Goal: Task Accomplishment & Management: Use online tool/utility

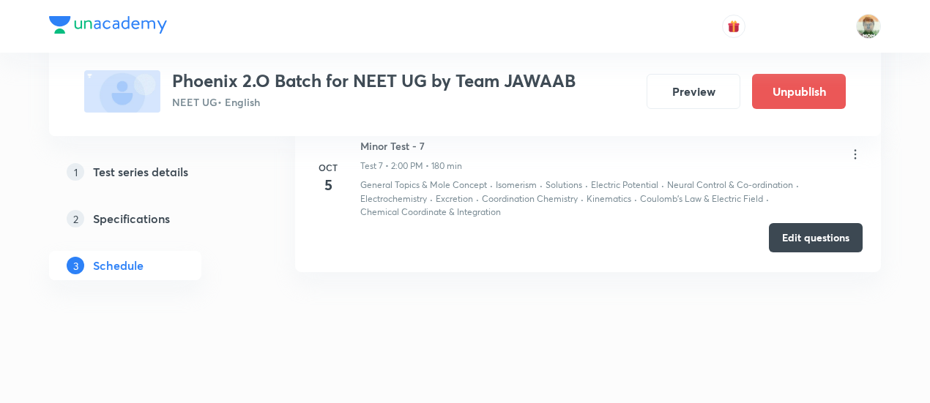
click at [804, 236] on button "Edit questions" at bounding box center [816, 237] width 94 height 29
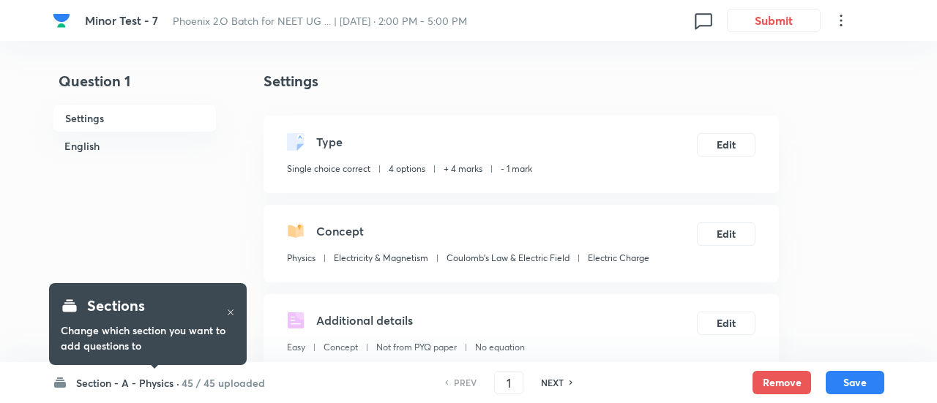
checkbox input "true"
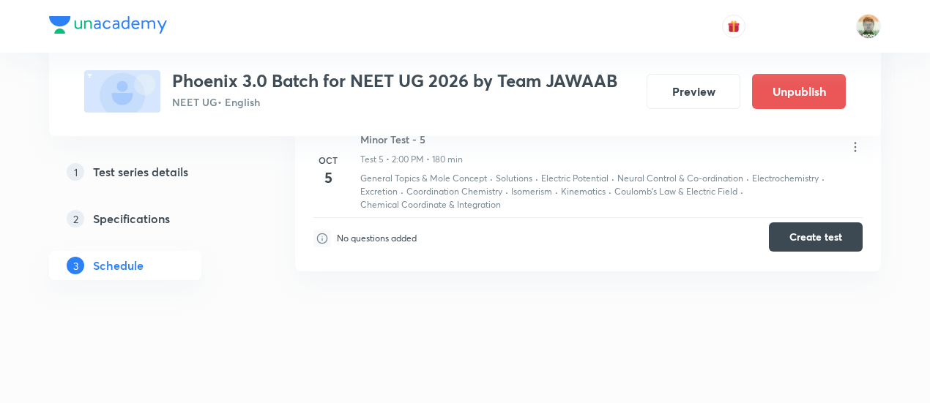
click at [811, 239] on button "Create test" at bounding box center [816, 237] width 94 height 29
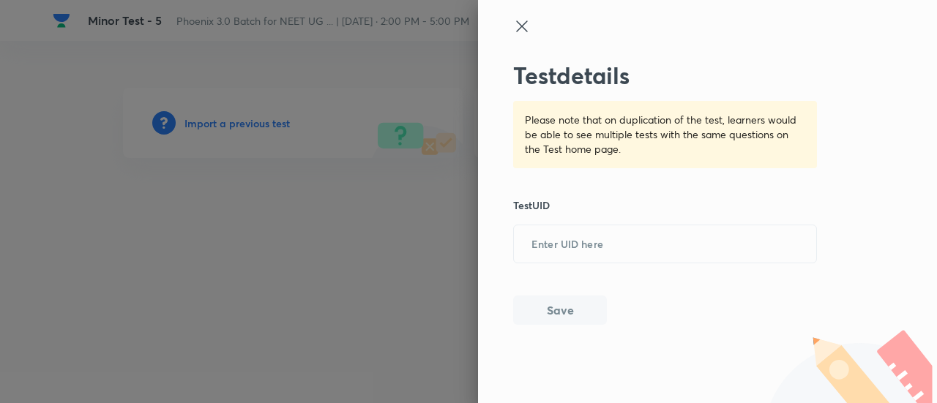
click at [553, 241] on input "text" at bounding box center [665, 245] width 302 height 36
paste input "9OAVM8PASU"
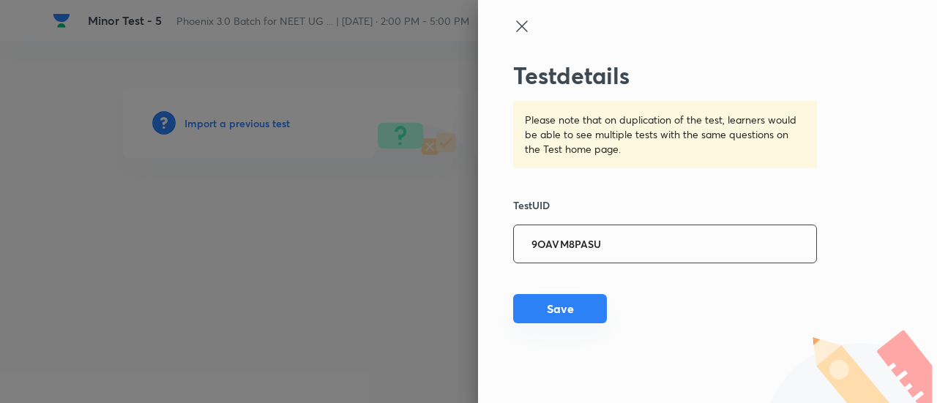
type input "9OAVM8PASU"
click at [554, 310] on button "Save" at bounding box center [560, 308] width 94 height 29
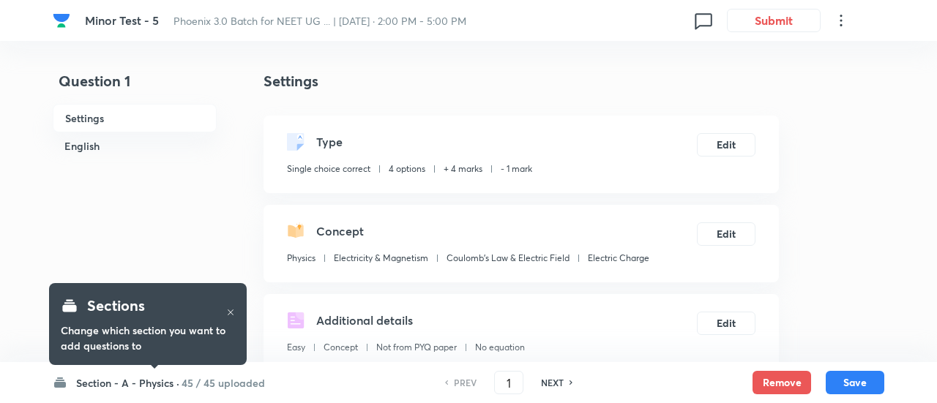
checkbox input "true"
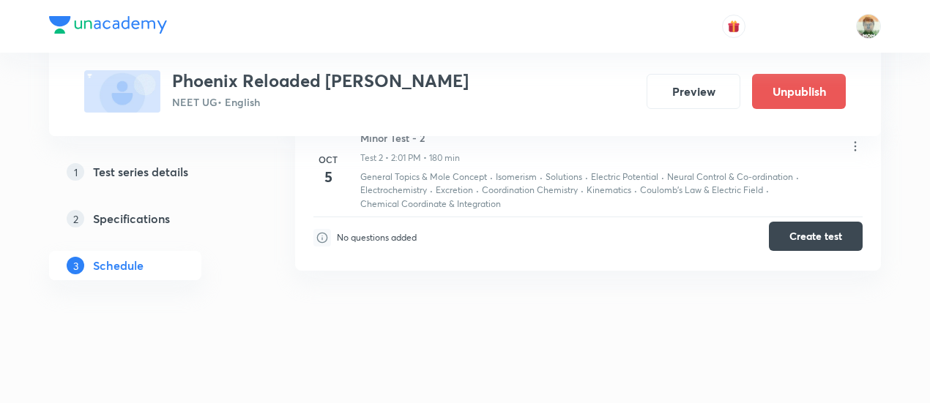
click at [777, 239] on button "Create test" at bounding box center [816, 236] width 94 height 29
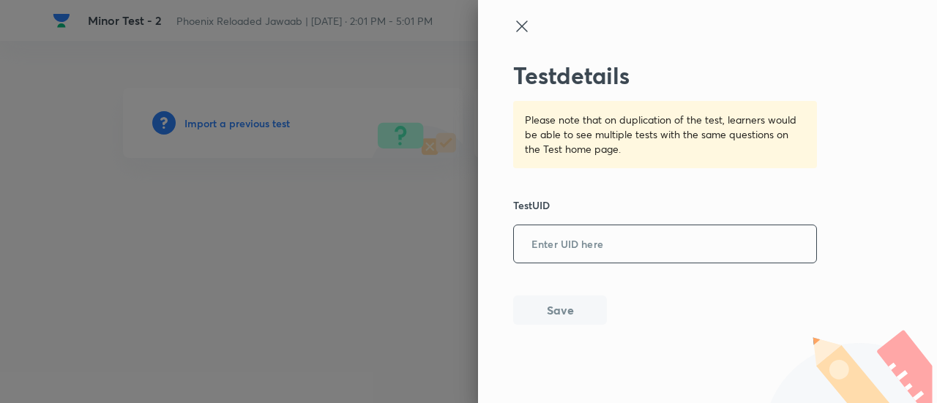
click at [574, 244] on input "text" at bounding box center [665, 245] width 302 height 36
paste input "9OAVM8PASU"
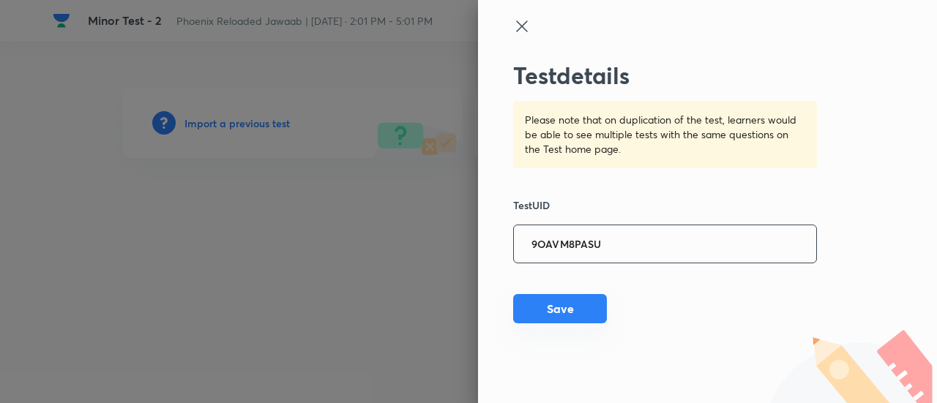
type input "9OAVM8PASU"
click at [570, 305] on button "Save" at bounding box center [560, 308] width 94 height 29
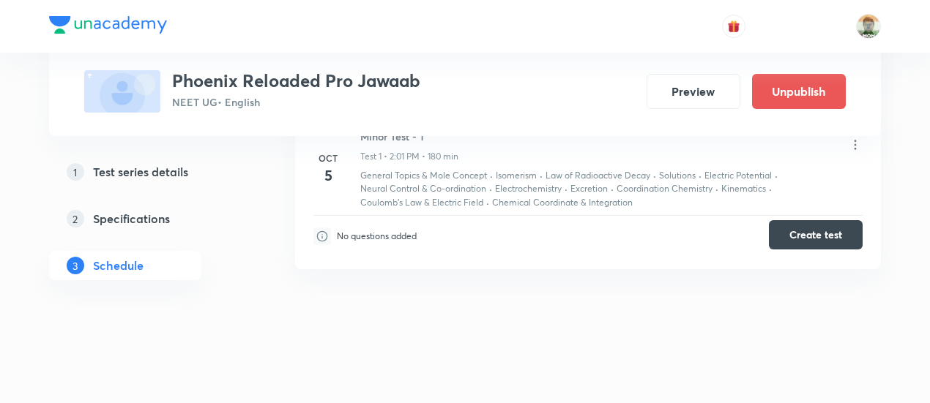
click at [792, 228] on button "Create test" at bounding box center [816, 234] width 94 height 29
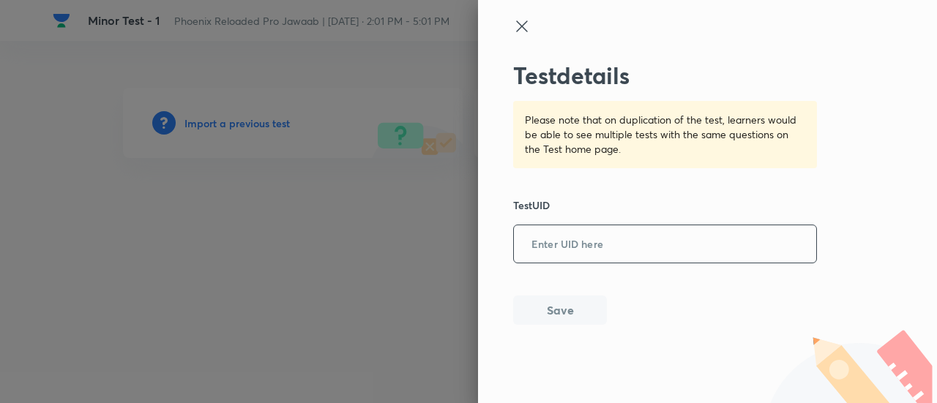
click at [594, 241] on input "text" at bounding box center [665, 245] width 302 height 36
paste input "9OAVM8PASU"
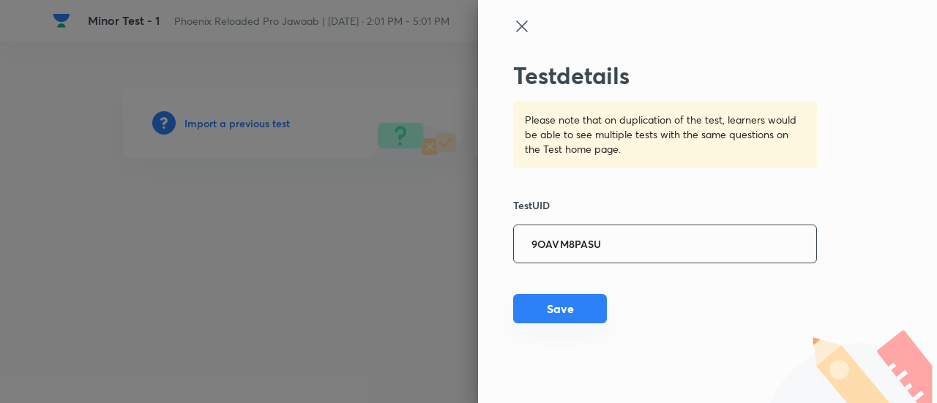
type input "9OAVM8PASU"
click at [568, 313] on button "Save" at bounding box center [560, 308] width 94 height 29
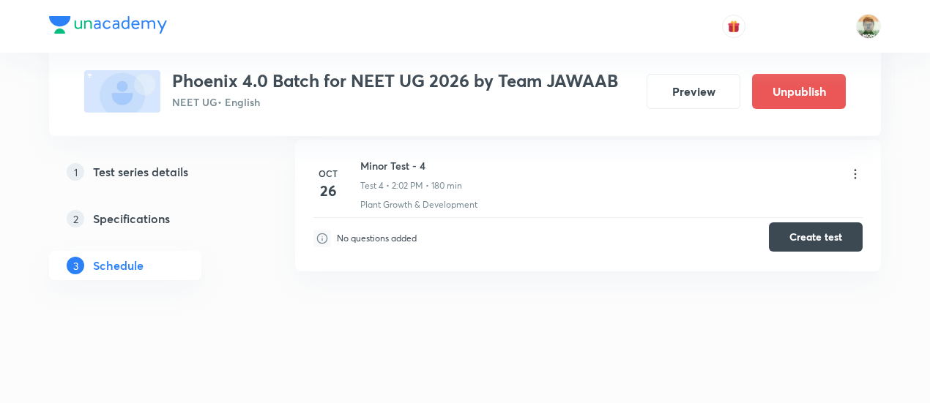
click at [786, 234] on button "Create test" at bounding box center [816, 237] width 94 height 29
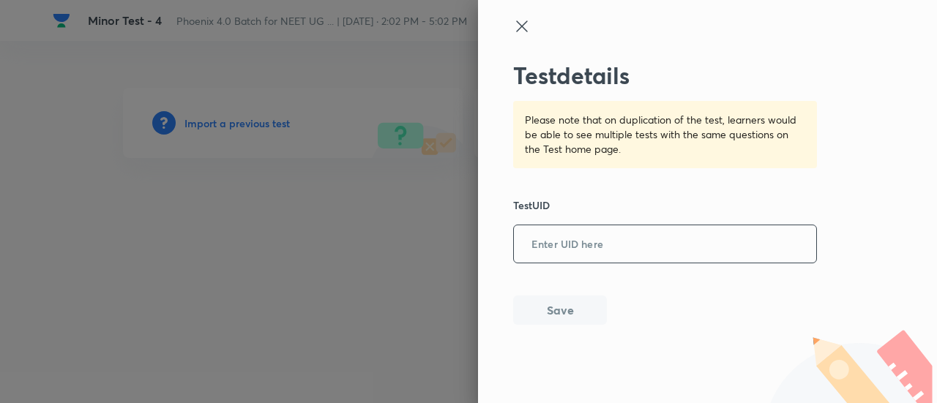
click at [659, 242] on input "text" at bounding box center [665, 245] width 302 height 36
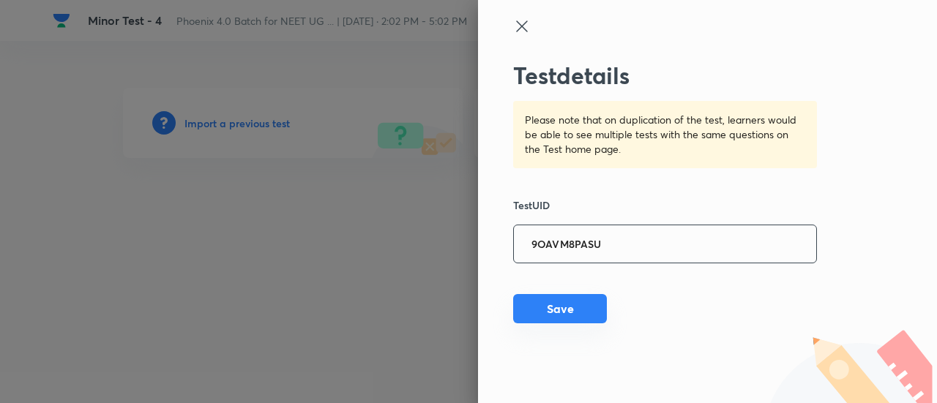
type input "9OAVM8PASU"
click at [571, 324] on button "Save" at bounding box center [560, 308] width 94 height 29
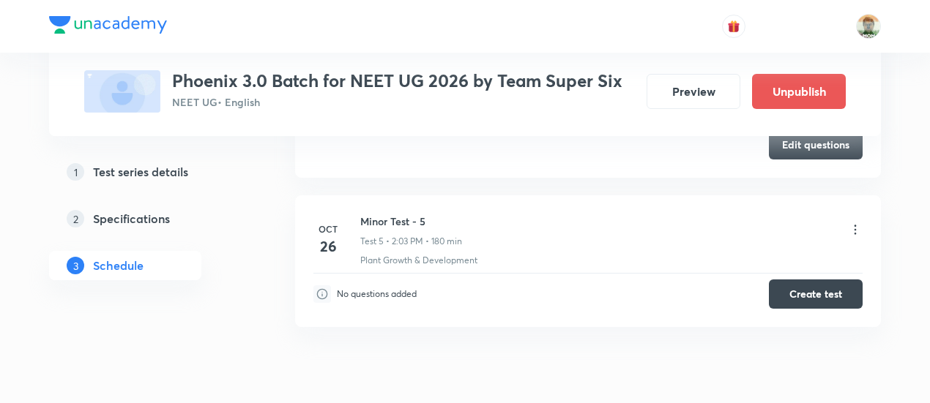
scroll to position [1430, 0]
click at [786, 145] on button "Edit questions" at bounding box center [816, 141] width 94 height 29
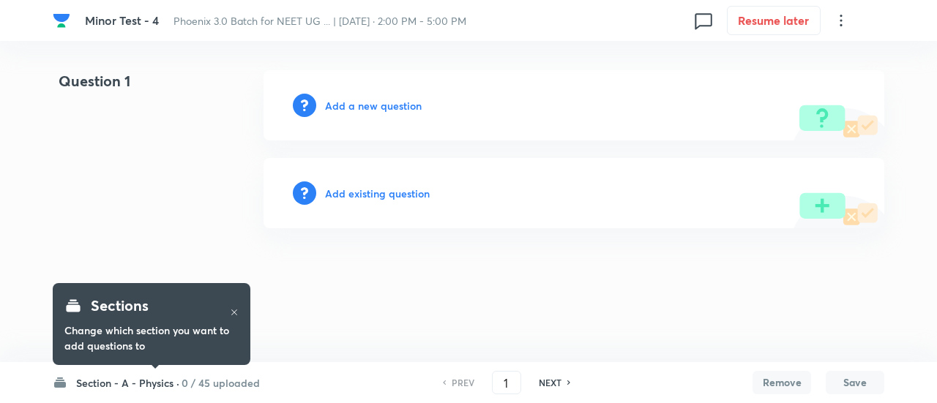
click at [210, 380] on h6 "0 / 45 uploaded" at bounding box center [221, 383] width 78 height 15
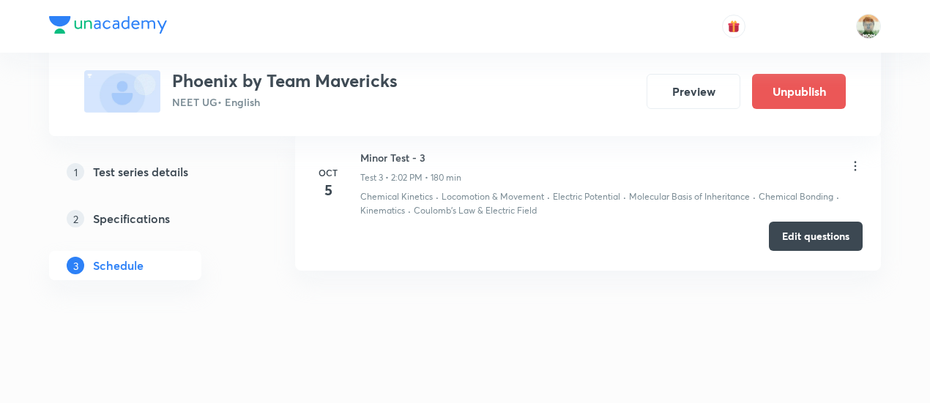
click at [798, 236] on button "Edit questions" at bounding box center [816, 236] width 94 height 29
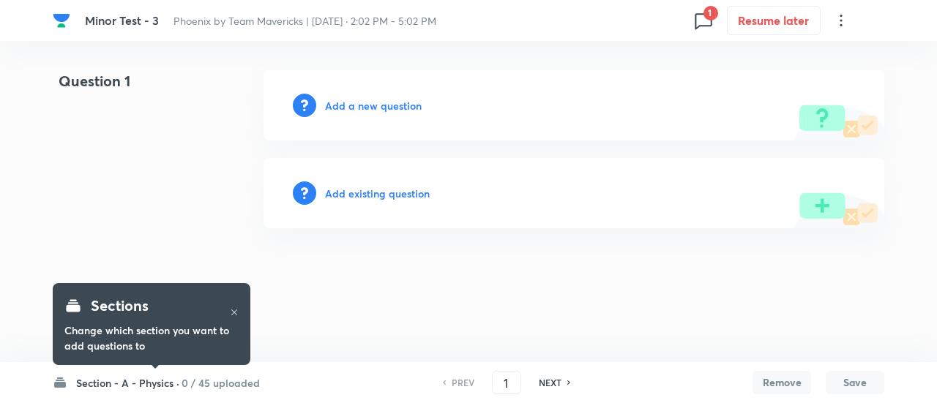
click at [244, 381] on h6 "0 / 45 uploaded" at bounding box center [221, 383] width 78 height 15
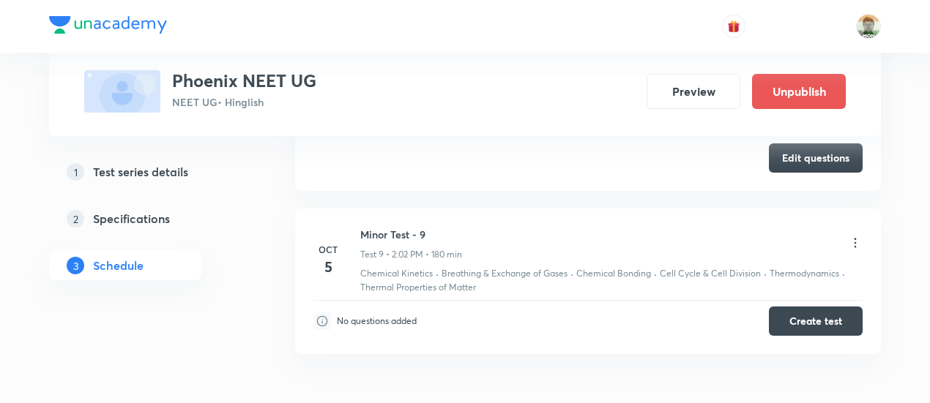
scroll to position [2040, 0]
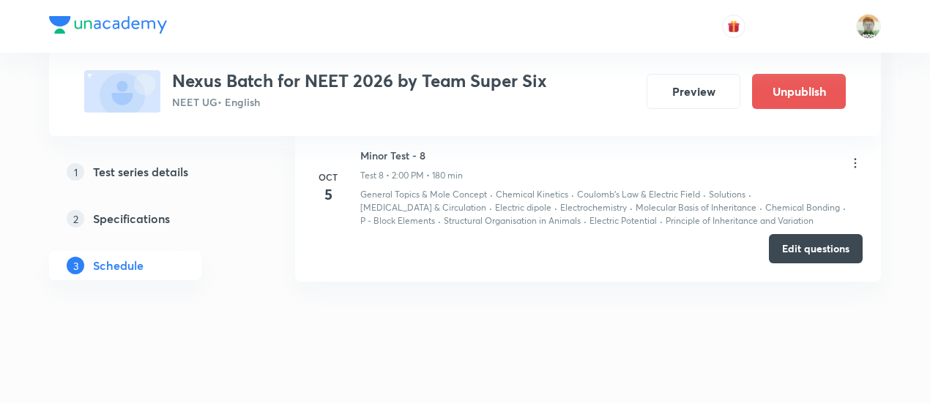
scroll to position [1946, 0]
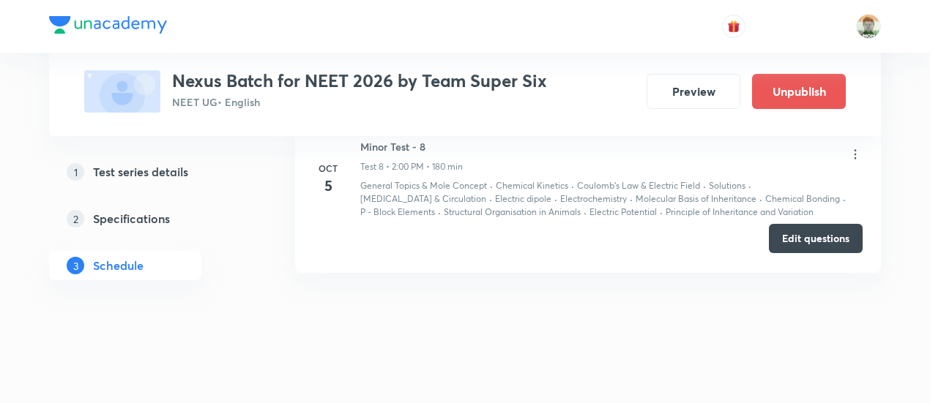
click at [783, 230] on button "Edit questions" at bounding box center [816, 238] width 94 height 29
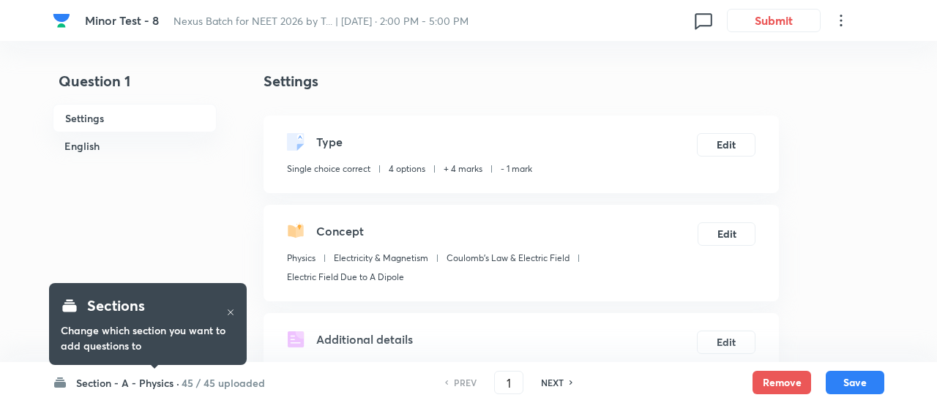
checkbox input "true"
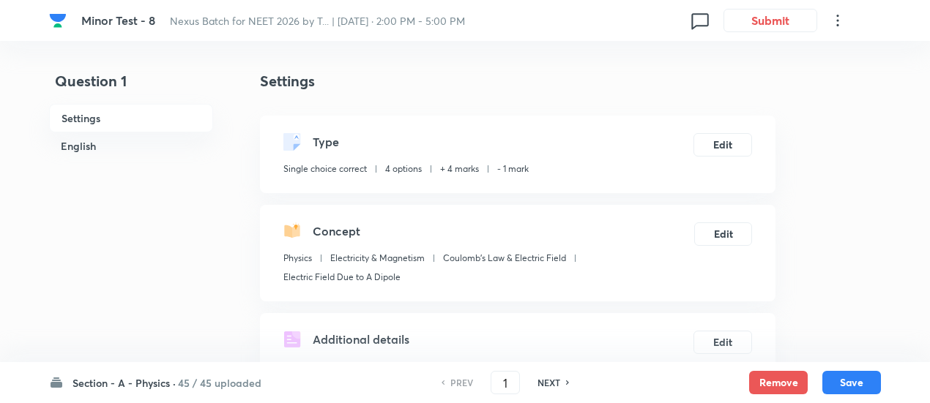
click at [216, 387] on h6 "45 / 45 uploaded" at bounding box center [219, 383] width 83 height 15
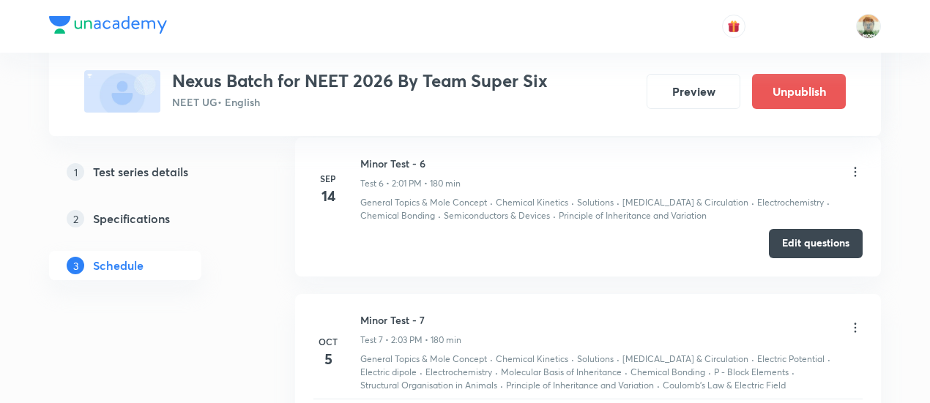
scroll to position [1770, 0]
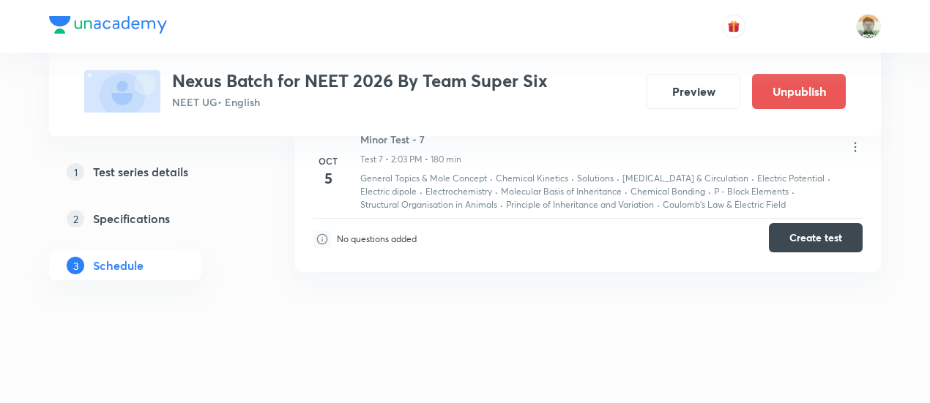
click at [813, 236] on button "Create test" at bounding box center [816, 237] width 94 height 29
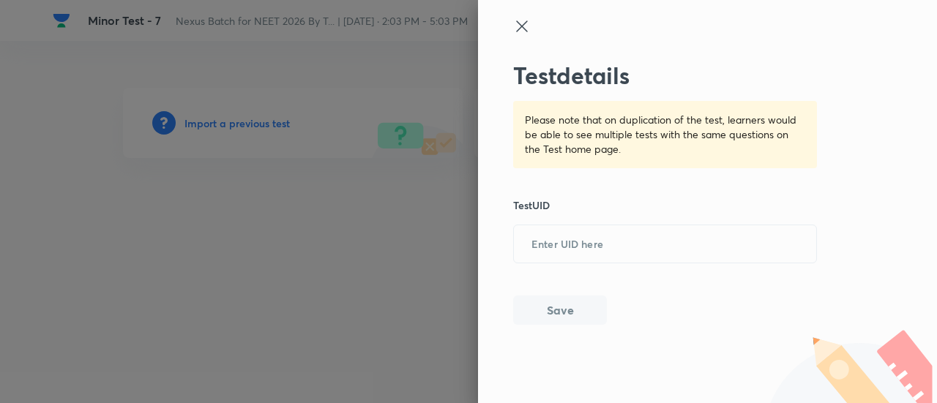
click at [592, 264] on div "​" at bounding box center [665, 244] width 304 height 39
paste input "P0KHOUIBDA"
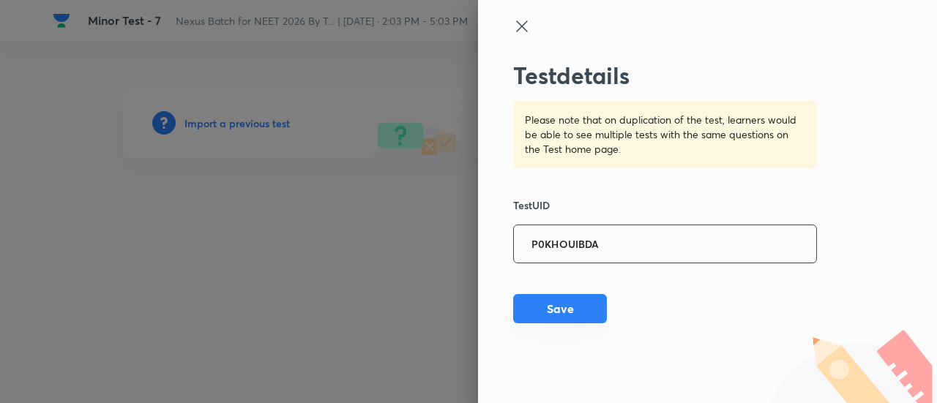
type input "P0KHOUIBDA"
click at [574, 320] on button "Save" at bounding box center [560, 308] width 94 height 29
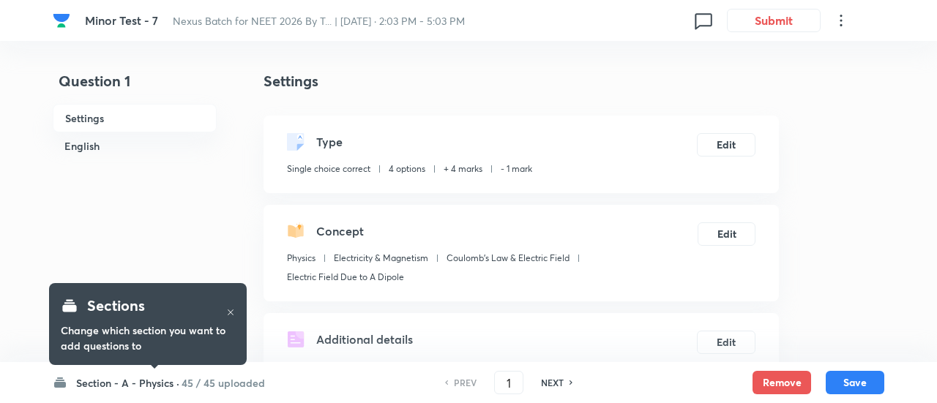
checkbox input "true"
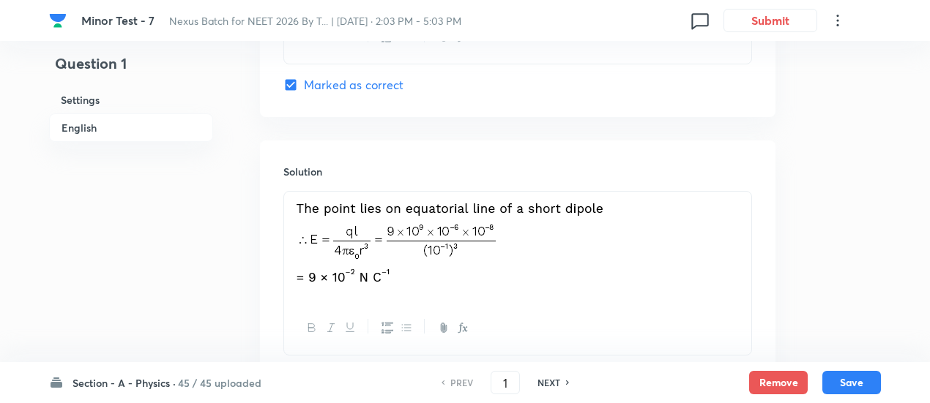
scroll to position [1624, 0]
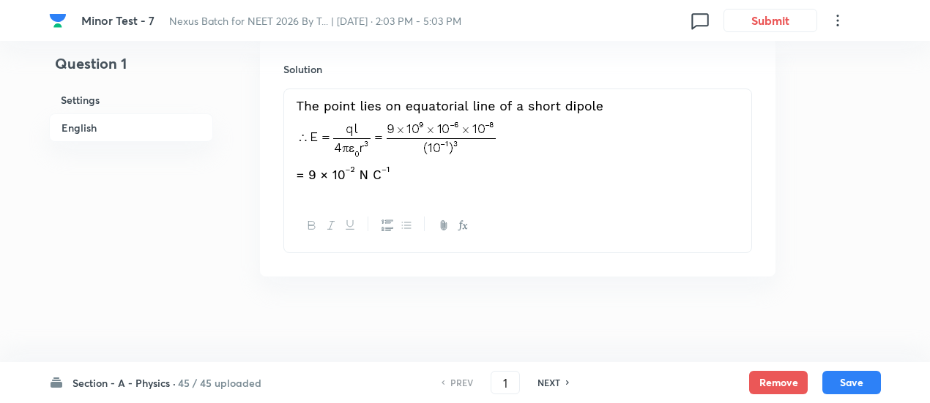
click at [228, 381] on h6 "45 / 45 uploaded" at bounding box center [219, 383] width 83 height 15
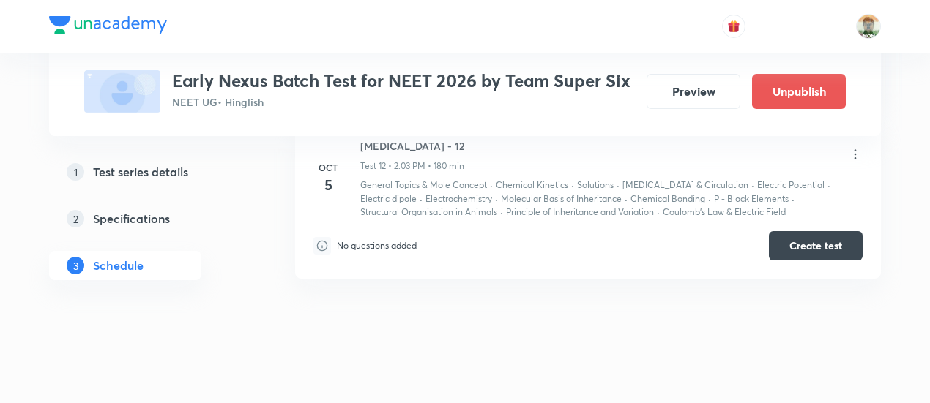
scroll to position [2577, 0]
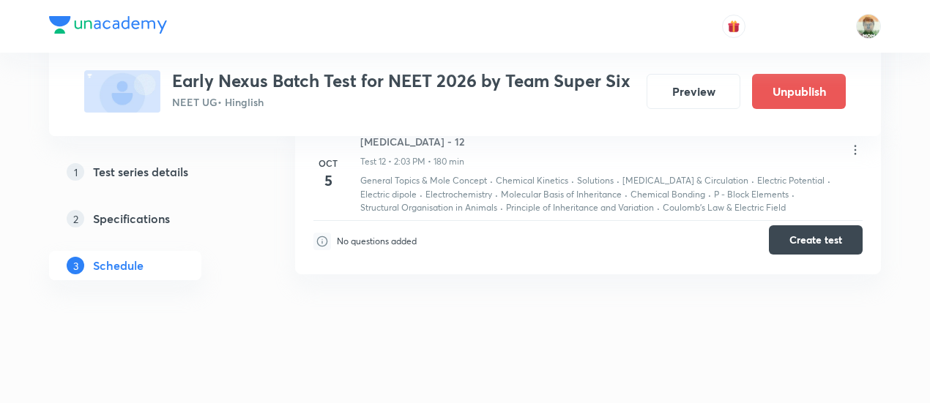
click at [784, 228] on button "Create test" at bounding box center [816, 239] width 94 height 29
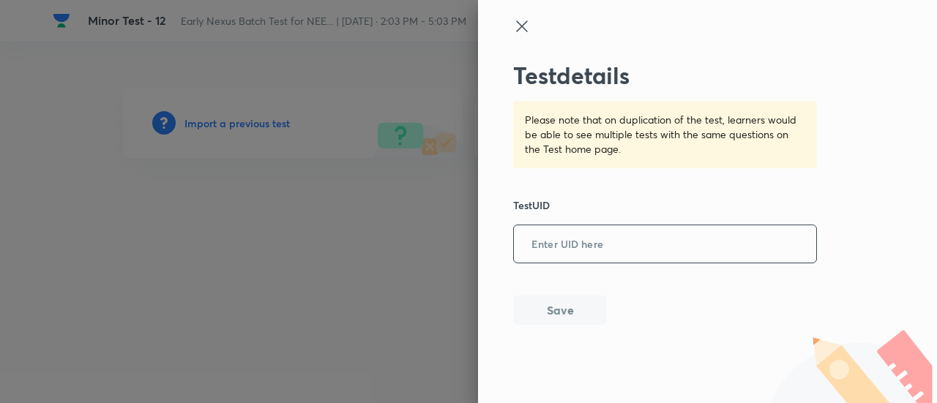
click at [630, 232] on input "text" at bounding box center [665, 245] width 302 height 36
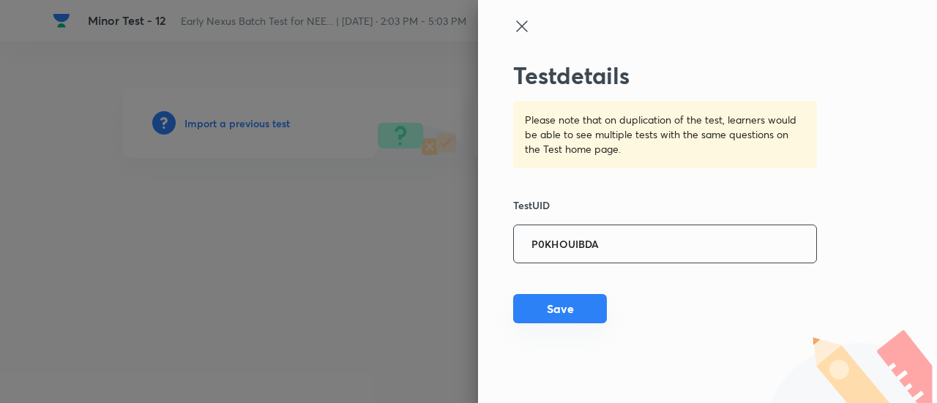
type input "P0KHOUIBDA"
click at [537, 308] on button "Save" at bounding box center [560, 308] width 94 height 29
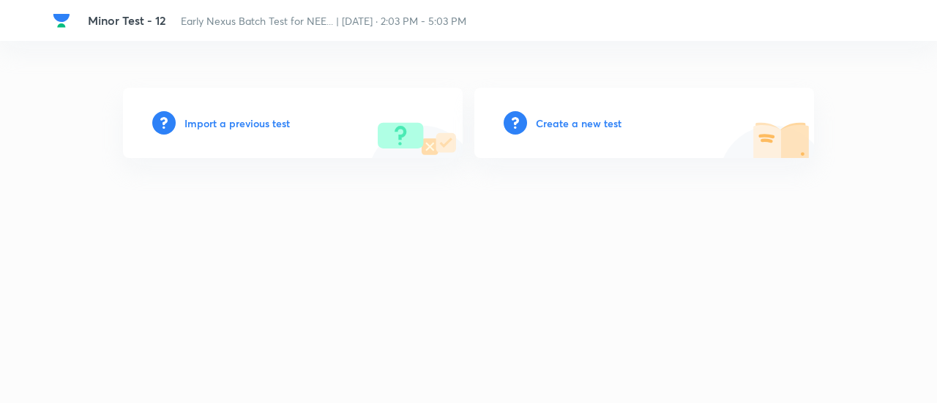
click at [253, 116] on h6 "Import a previous test" at bounding box center [236, 123] width 105 height 15
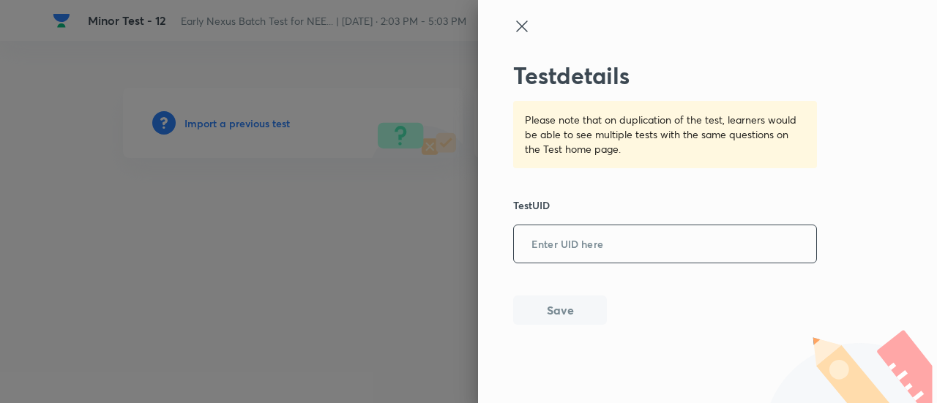
click at [600, 234] on input "text" at bounding box center [665, 245] width 302 height 36
paste input "P0KHOUIBDA"
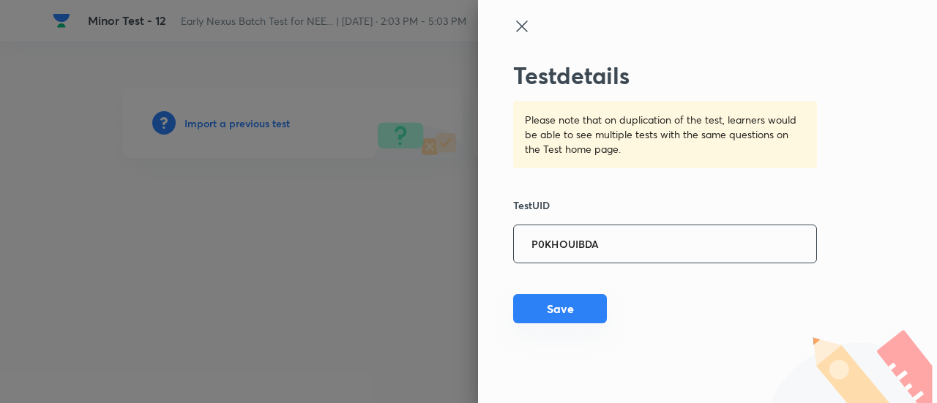
type input "P0KHOUIBDA"
click at [561, 308] on button "Save" at bounding box center [560, 308] width 94 height 29
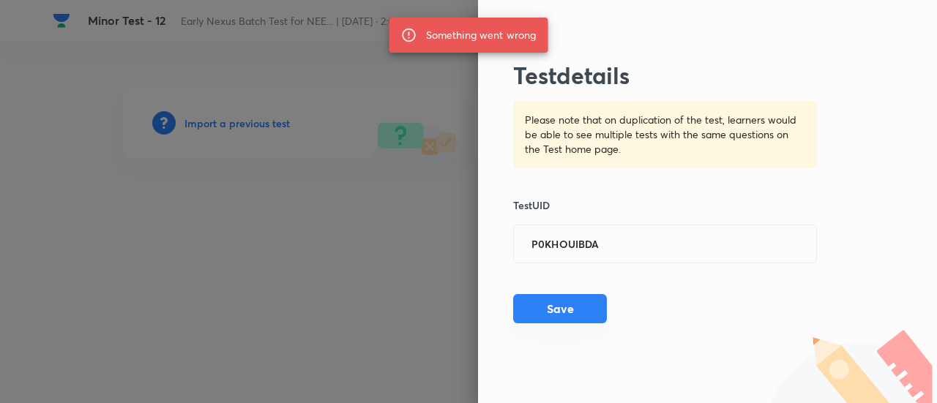
click at [561, 308] on button "Save" at bounding box center [560, 308] width 94 height 29
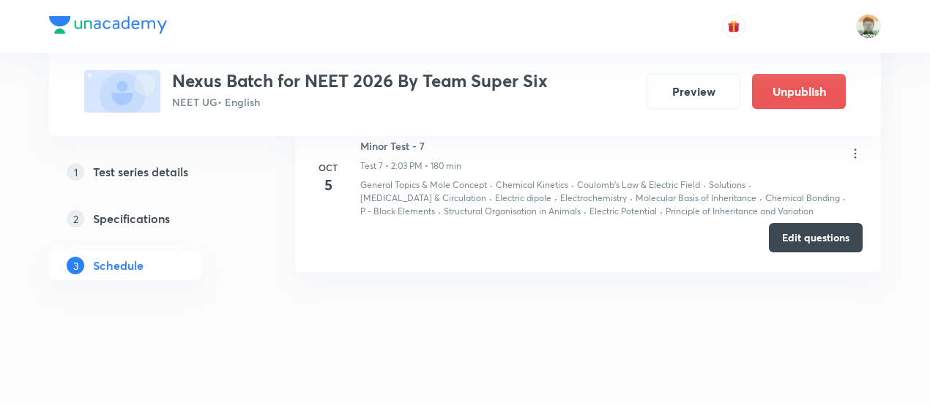
scroll to position [1764, 0]
click at [799, 234] on button "Edit questions" at bounding box center [816, 237] width 94 height 29
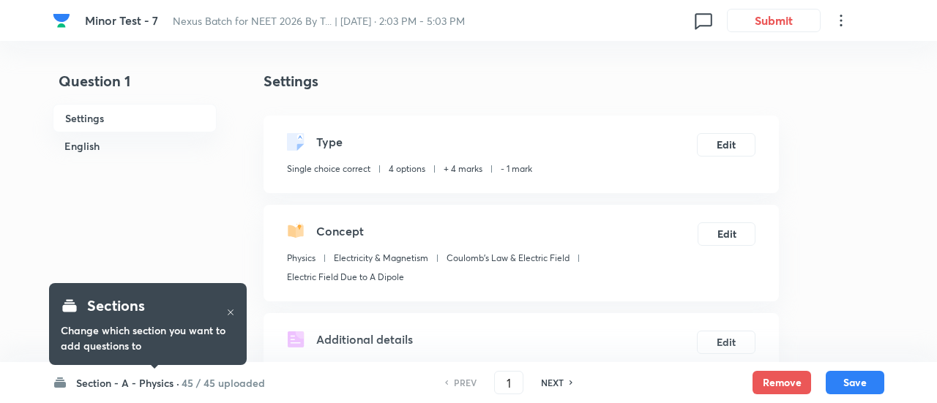
checkbox input "true"
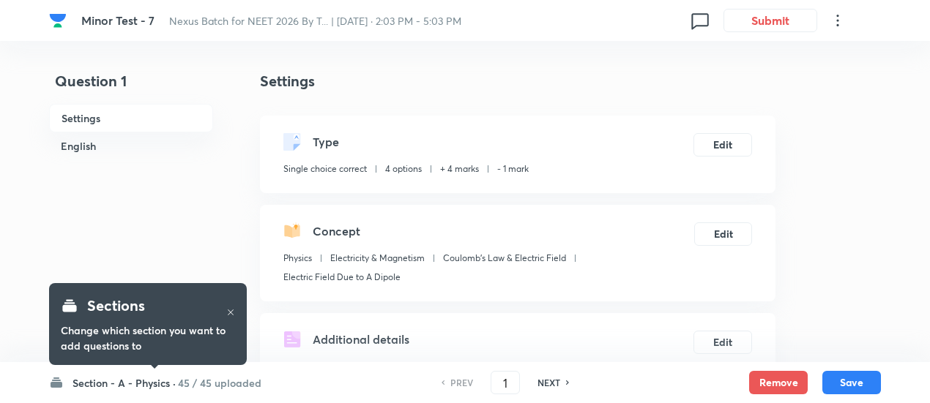
click at [214, 387] on h6 "45 / 45 uploaded" at bounding box center [219, 383] width 83 height 15
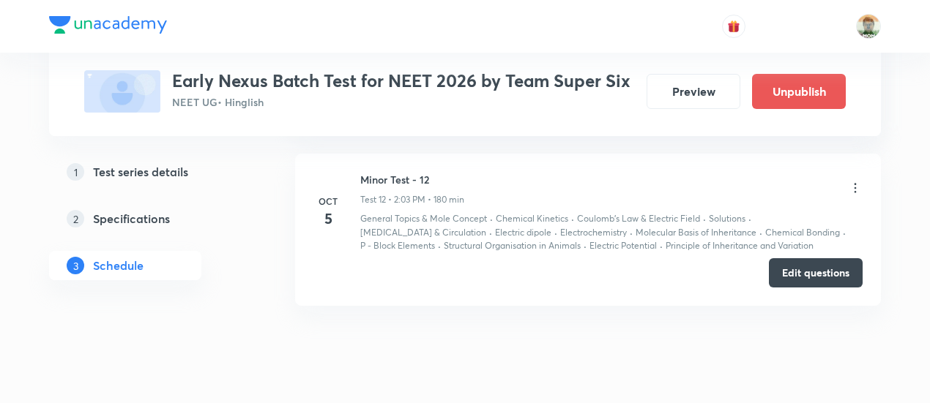
scroll to position [2541, 0]
click at [827, 264] on button "Edit questions" at bounding box center [816, 269] width 94 height 29
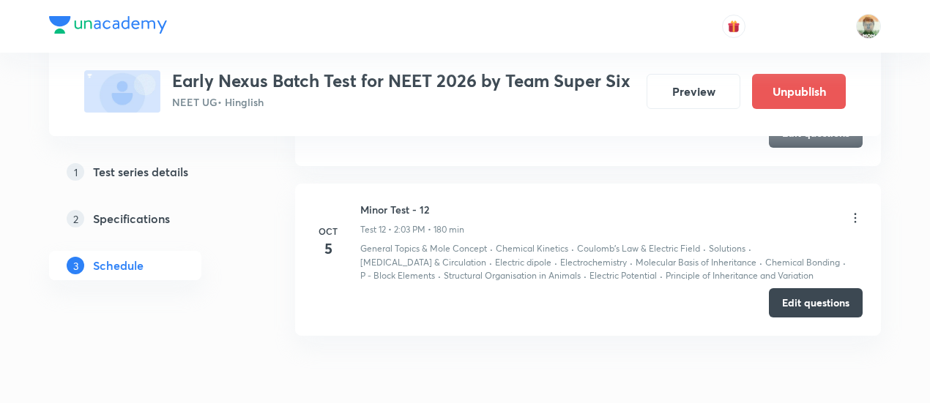
scroll to position [2508, 0]
click at [414, 203] on h6 "Minor Test - 12" at bounding box center [412, 210] width 104 height 15
copy h6 "Minor Test - 12"
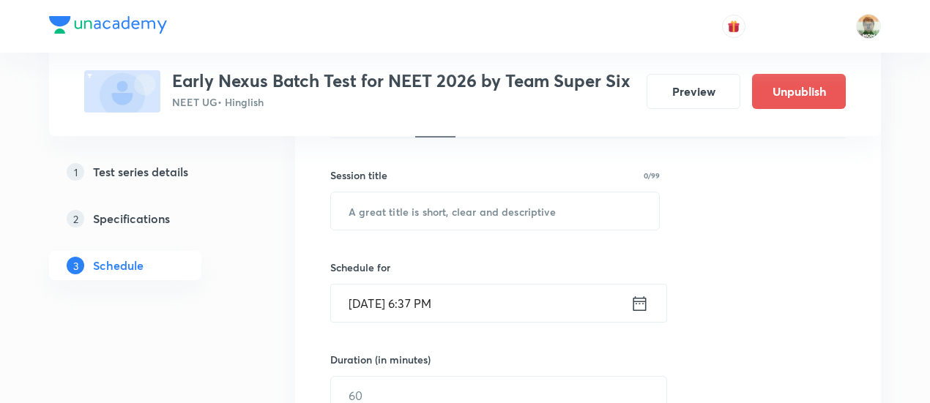
scroll to position [249, 0]
click at [411, 201] on input "text" at bounding box center [495, 209] width 328 height 37
paste input "Minor Test - 12"
type input "Minor Test - 12"
click at [633, 299] on icon at bounding box center [639, 301] width 13 height 15
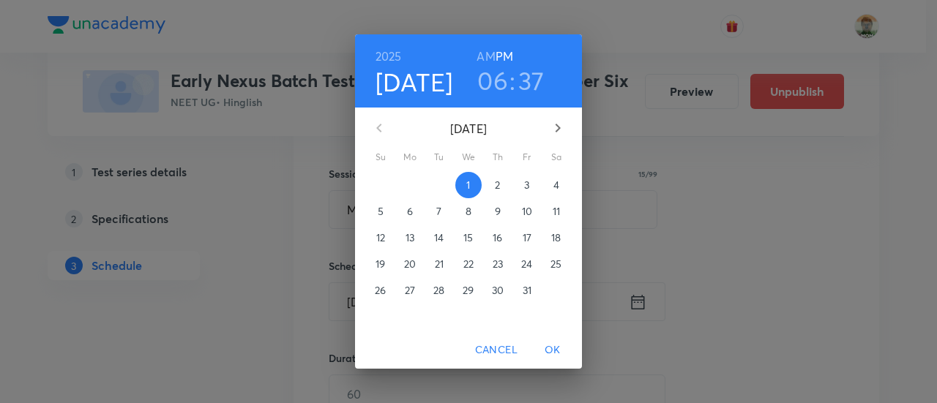
click at [380, 217] on p "5" at bounding box center [381, 211] width 6 height 15
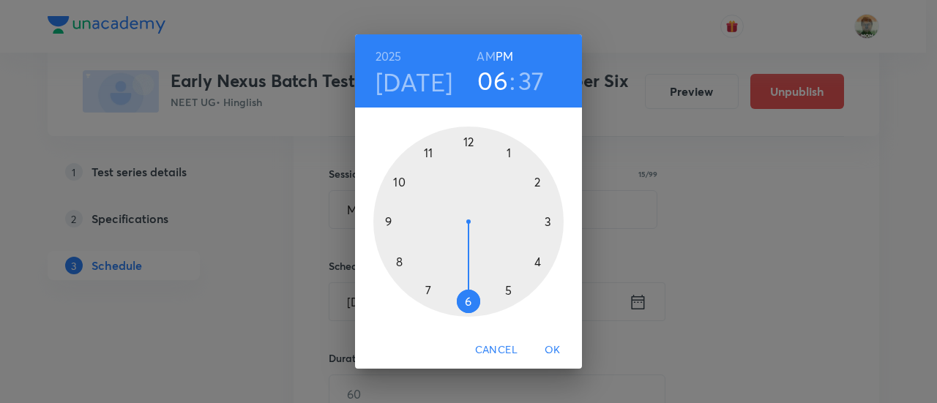
click at [534, 182] on div at bounding box center [468, 222] width 190 height 190
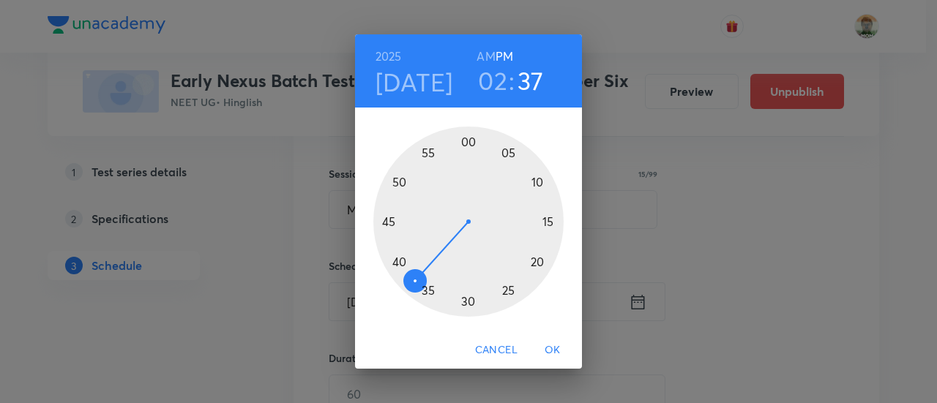
click at [507, 59] on h6 "PM" at bounding box center [505, 56] width 18 height 20
click at [474, 142] on div at bounding box center [468, 222] width 190 height 190
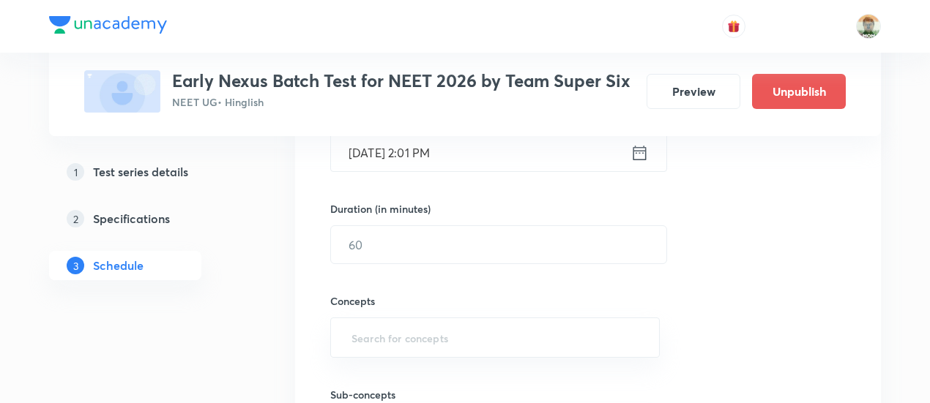
scroll to position [400, 0]
click at [458, 216] on div "Duration (in minutes) ​" at bounding box center [463, 231] width 267 height 63
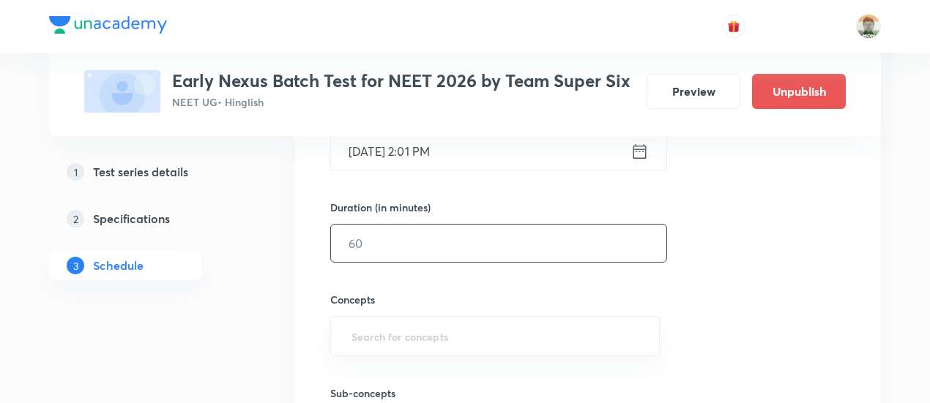
click at [457, 231] on input "text" at bounding box center [498, 243] width 335 height 37
type input "180"
type input "w"
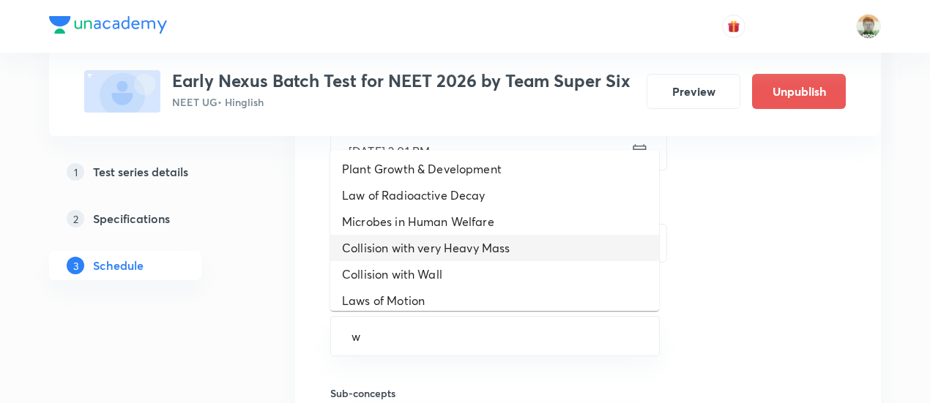
click at [449, 253] on li "Collision with very Heavy Mass" at bounding box center [494, 248] width 329 height 26
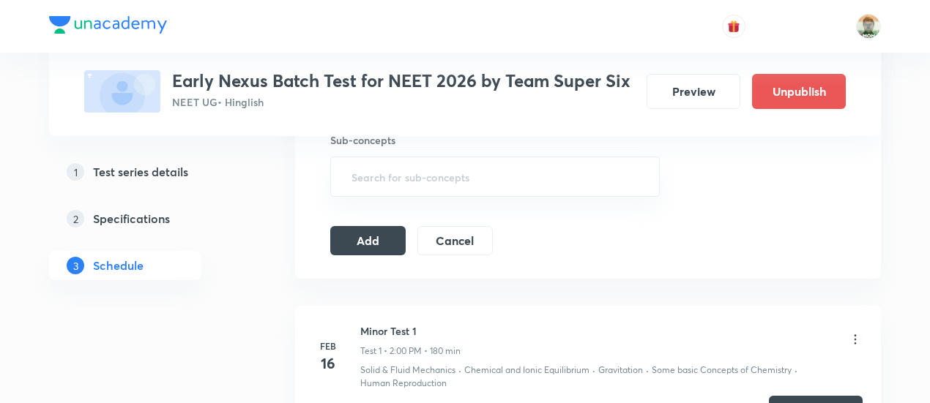
scroll to position [666, 0]
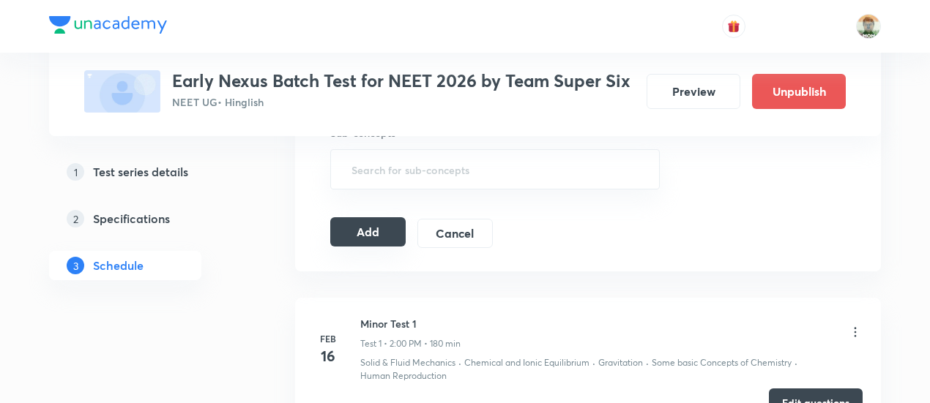
click at [370, 236] on button "Add" at bounding box center [367, 231] width 75 height 29
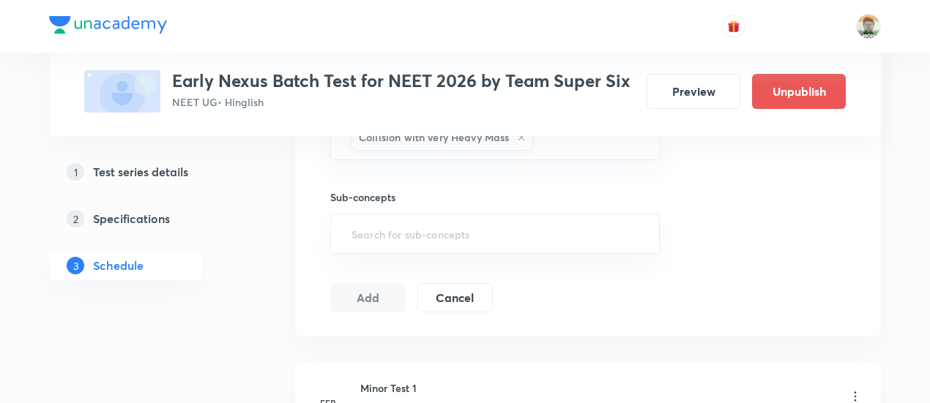
scroll to position [603, 0]
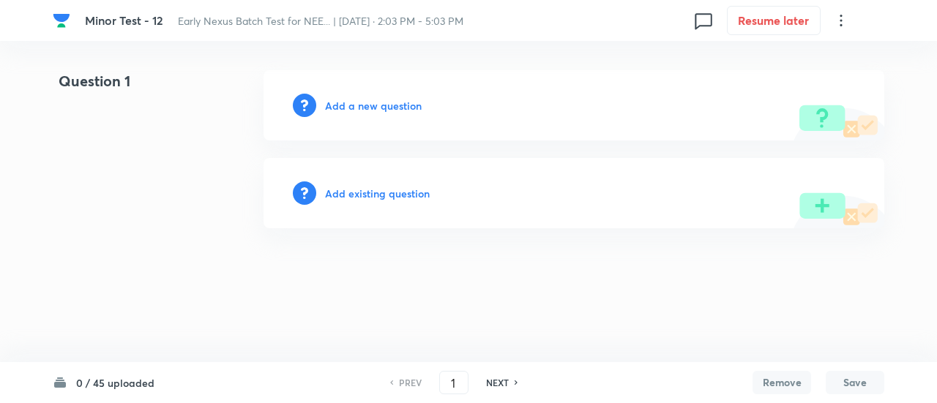
click at [120, 386] on h6 "0 / 45 uploaded" at bounding box center [115, 383] width 78 height 15
click at [493, 381] on h6 "NEXT" at bounding box center [497, 382] width 23 height 13
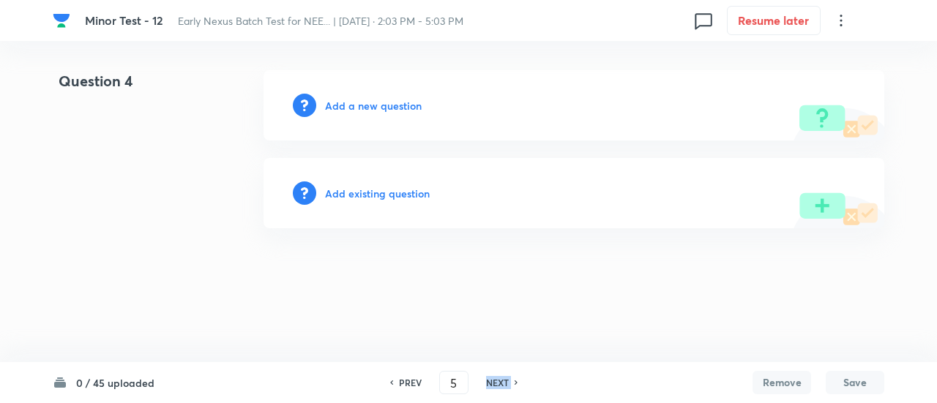
click at [493, 381] on h6 "NEXT" at bounding box center [497, 382] width 23 height 13
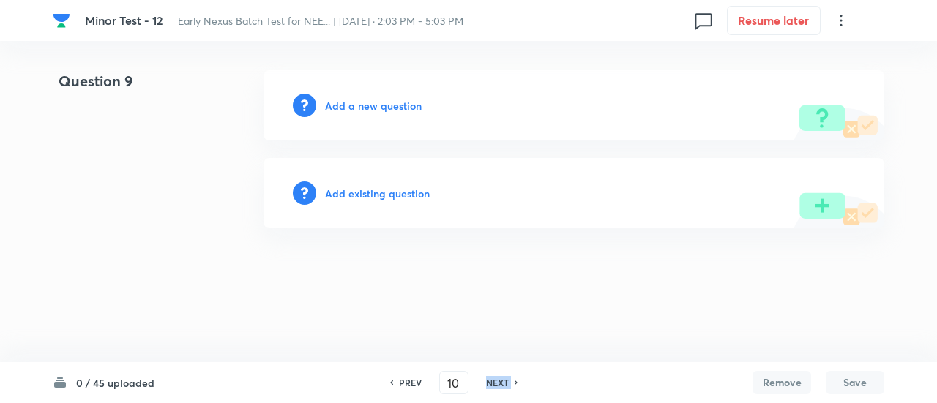
click at [493, 381] on h6 "NEXT" at bounding box center [497, 382] width 23 height 13
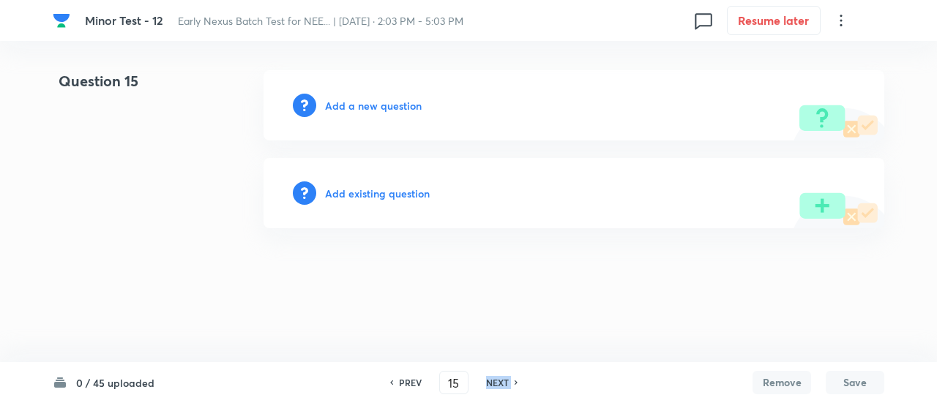
click at [493, 381] on h6 "NEXT" at bounding box center [497, 382] width 23 height 13
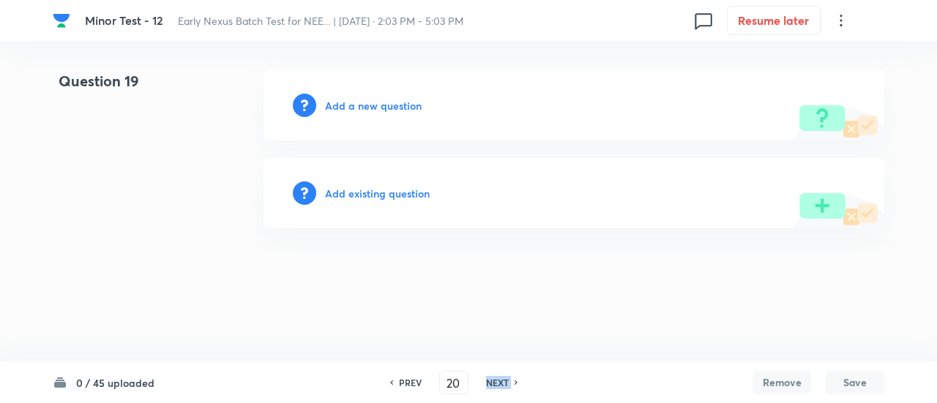
click at [493, 381] on h6 "NEXT" at bounding box center [497, 382] width 23 height 13
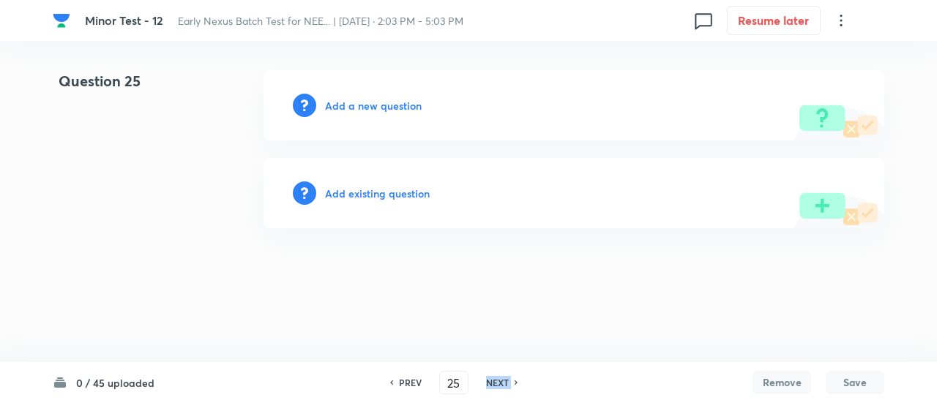
click at [493, 381] on h6 "NEXT" at bounding box center [497, 382] width 23 height 13
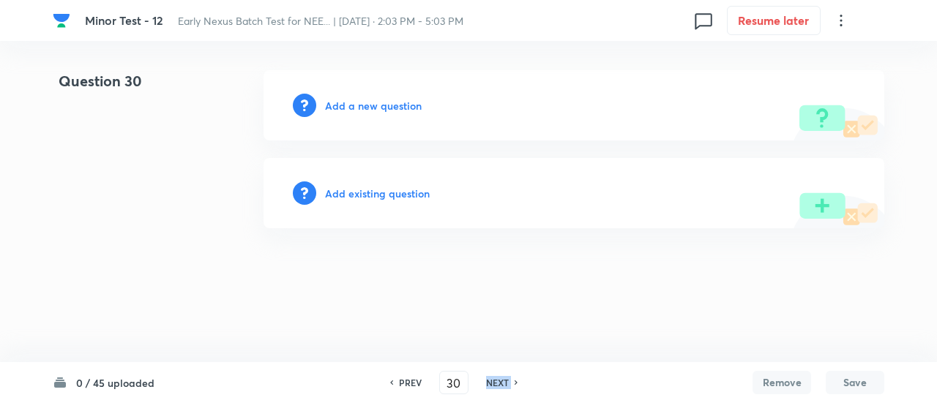
click at [493, 381] on h6 "NEXT" at bounding box center [497, 382] width 23 height 13
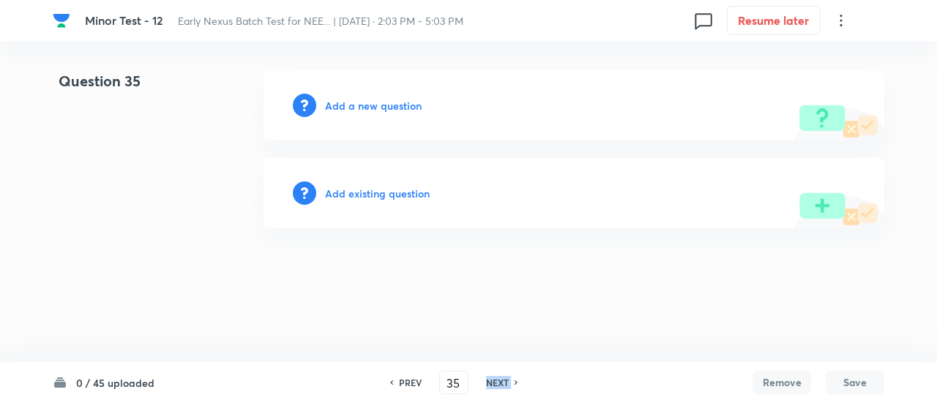
click at [493, 381] on h6 "NEXT" at bounding box center [497, 382] width 23 height 13
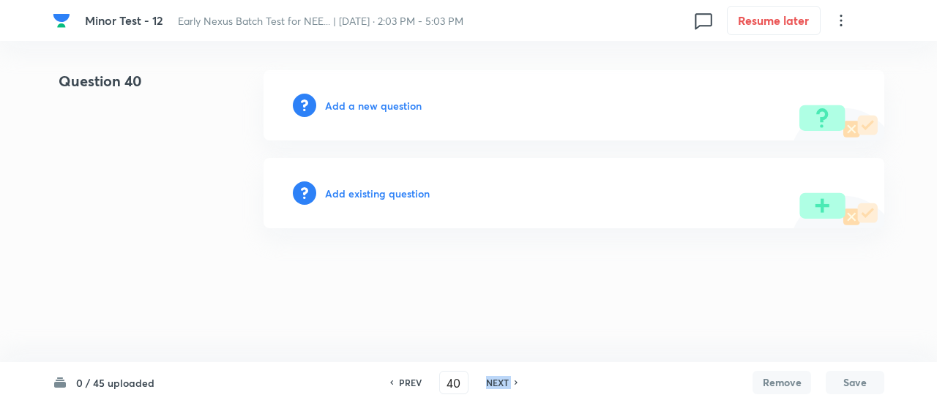
click at [493, 381] on h6 "NEXT" at bounding box center [497, 382] width 23 height 13
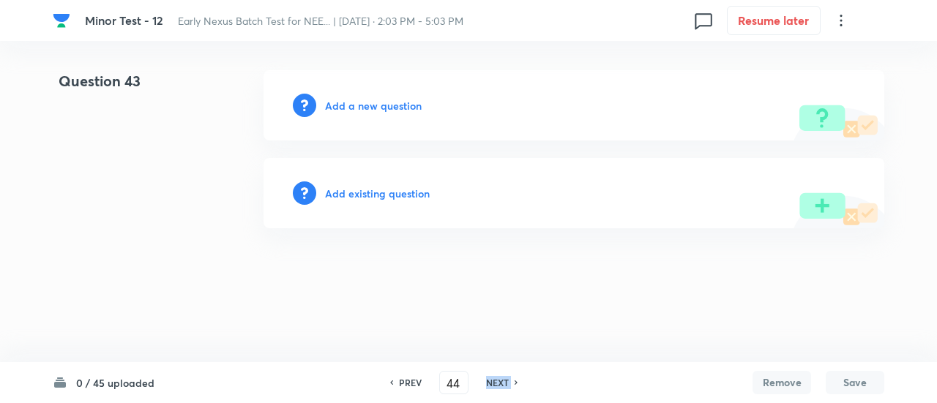
type input "45"
click at [493, 381] on h6 "NEXT" at bounding box center [497, 382] width 23 height 13
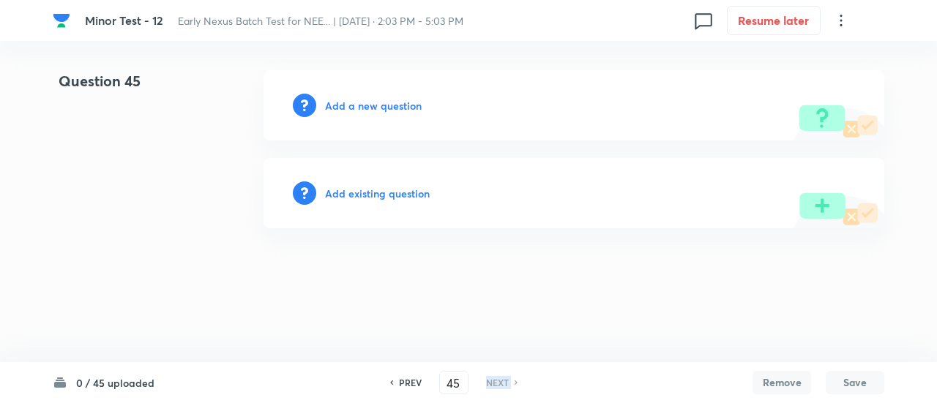
click at [493, 381] on h6 "NEXT" at bounding box center [497, 382] width 23 height 13
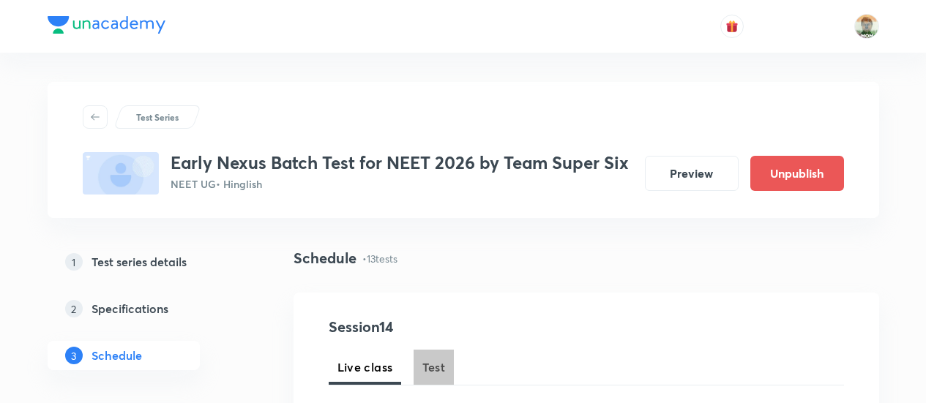
click at [440, 359] on span "Test" at bounding box center [433, 368] width 23 height 18
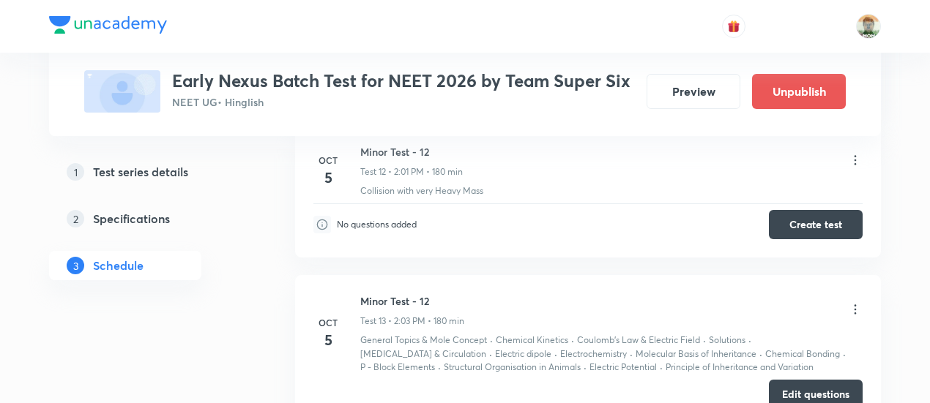
scroll to position [2564, 0]
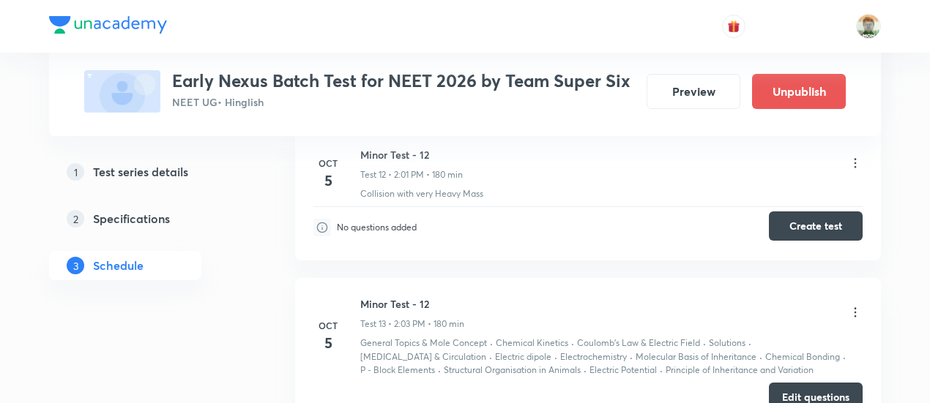
click at [786, 224] on button "Create test" at bounding box center [816, 226] width 94 height 29
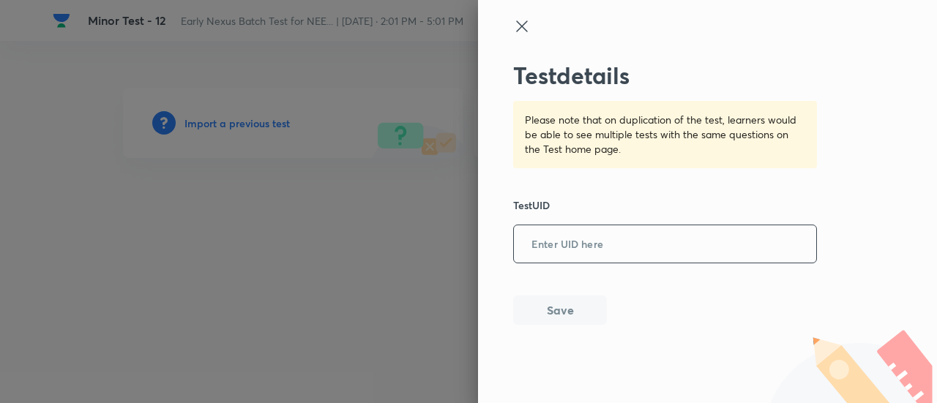
click at [667, 260] on input "text" at bounding box center [665, 245] width 302 height 36
paste input "Minor Test - 12"
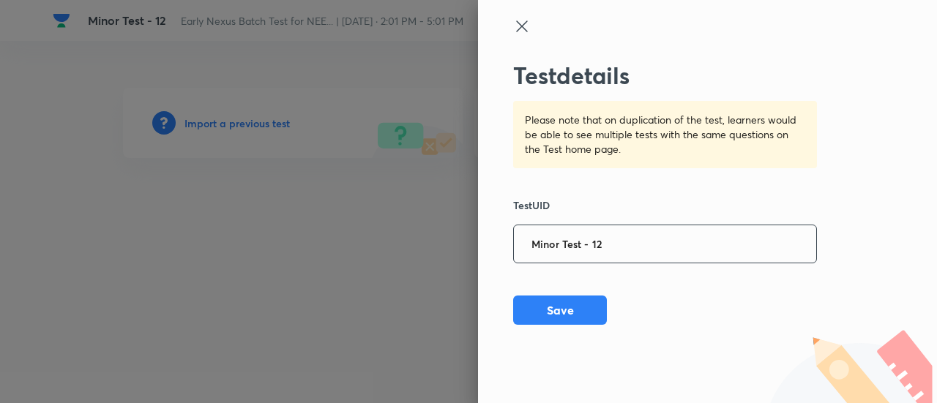
click at [642, 240] on input "Minor Test - 12" at bounding box center [665, 245] width 302 height 36
paste input "P0KHOUIBDA"
type input "P0KHOUIBDA"
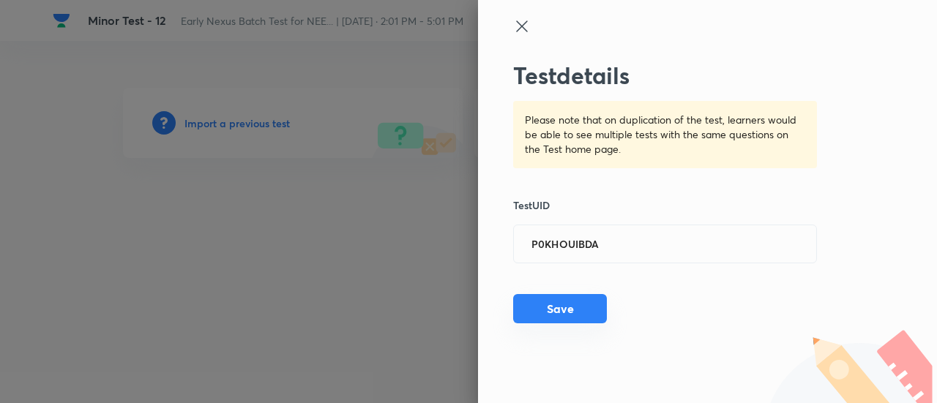
click at [579, 310] on button "Save" at bounding box center [560, 308] width 94 height 29
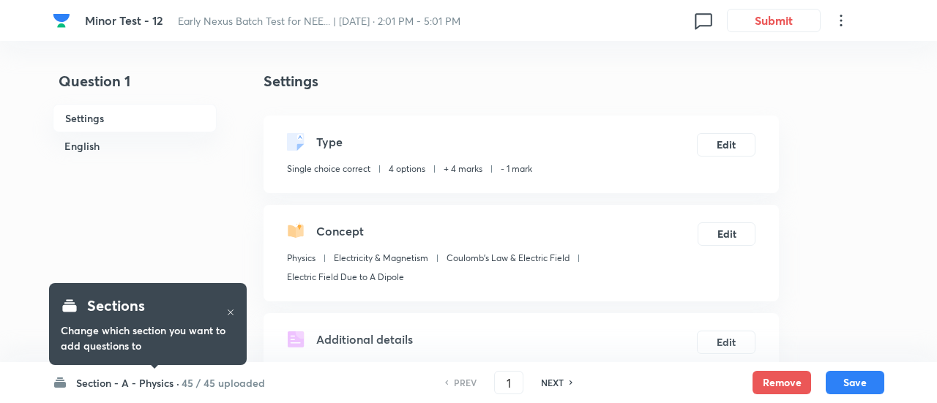
checkbox input "true"
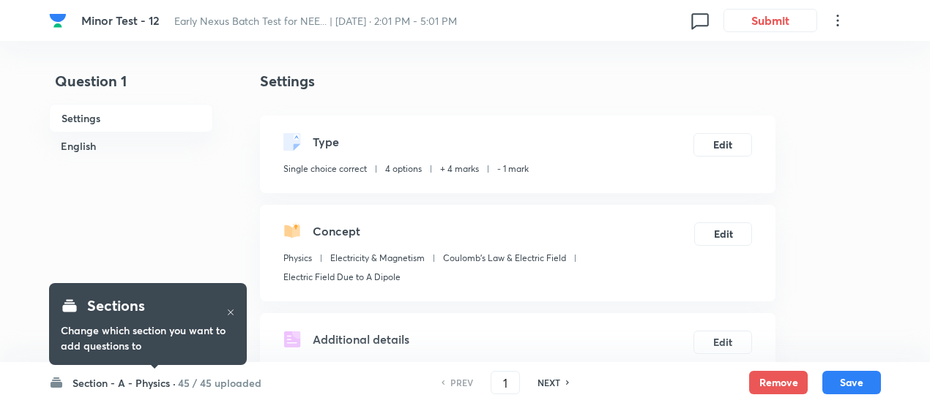
click at [234, 387] on h6 "45 / 45 uploaded" at bounding box center [219, 383] width 83 height 15
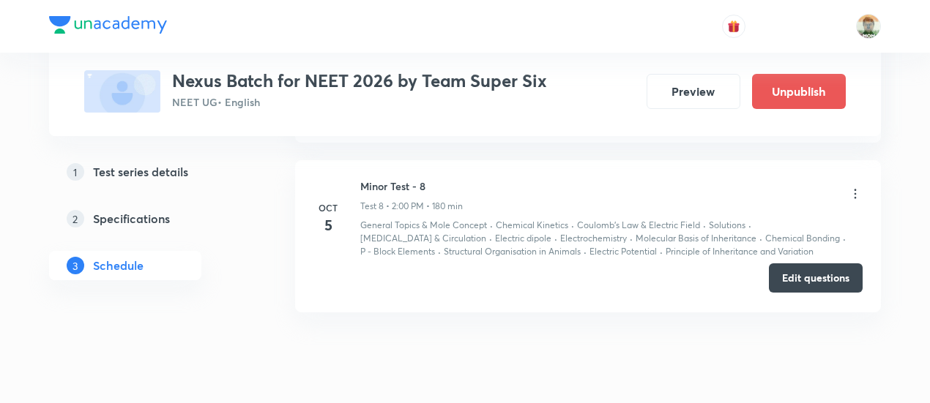
click at [773, 270] on button "Edit questions" at bounding box center [816, 278] width 94 height 29
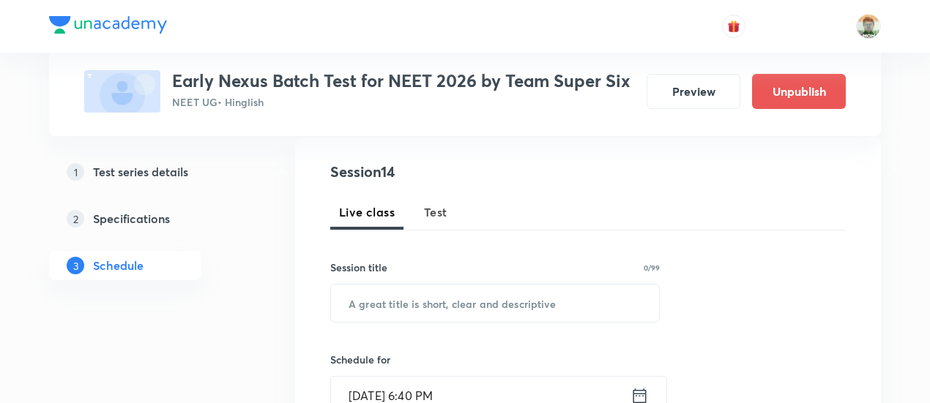
scroll to position [174, 0]
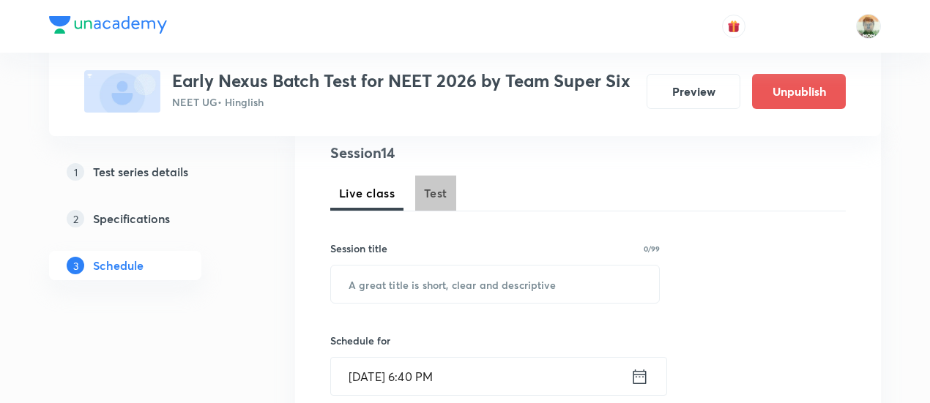
click at [433, 193] on span "Test" at bounding box center [435, 193] width 23 height 18
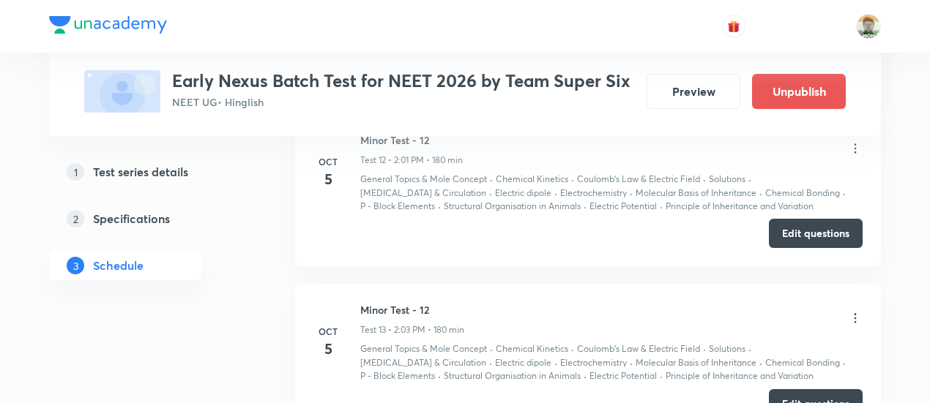
scroll to position [2577, 0]
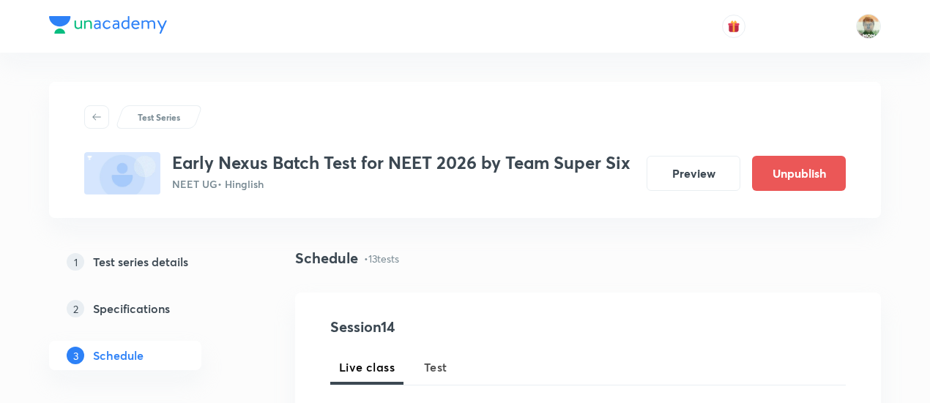
scroll to position [2564, 0]
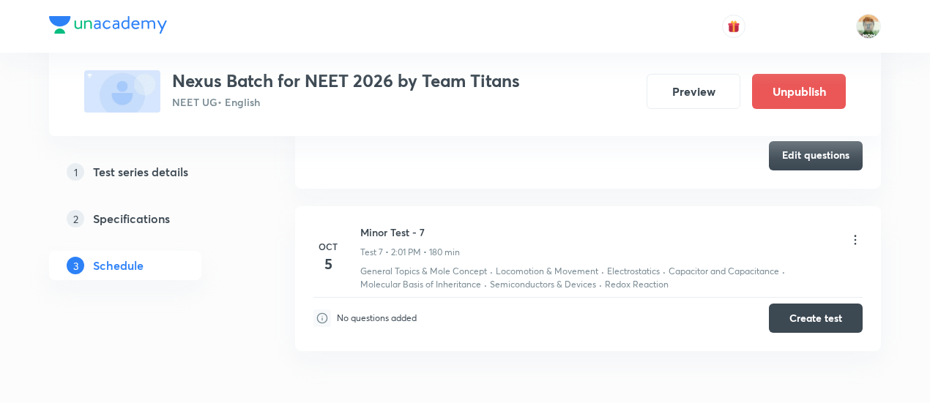
scroll to position [1639, 0]
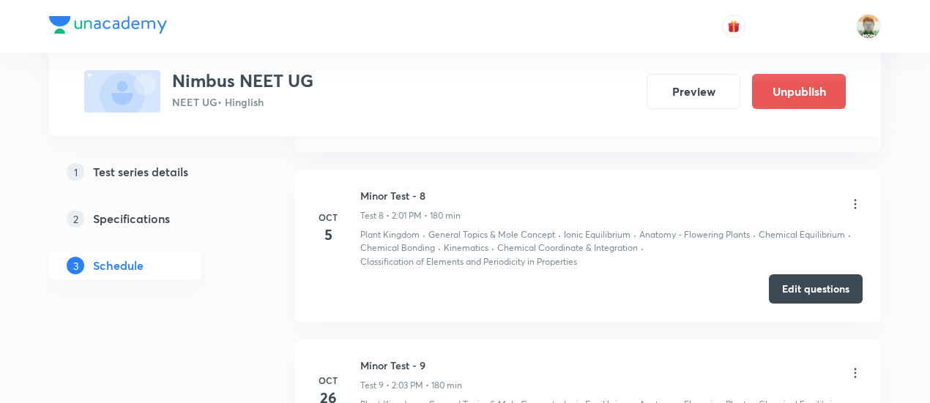
scroll to position [1880, 0]
click at [789, 286] on button "Edit questions" at bounding box center [816, 290] width 94 height 29
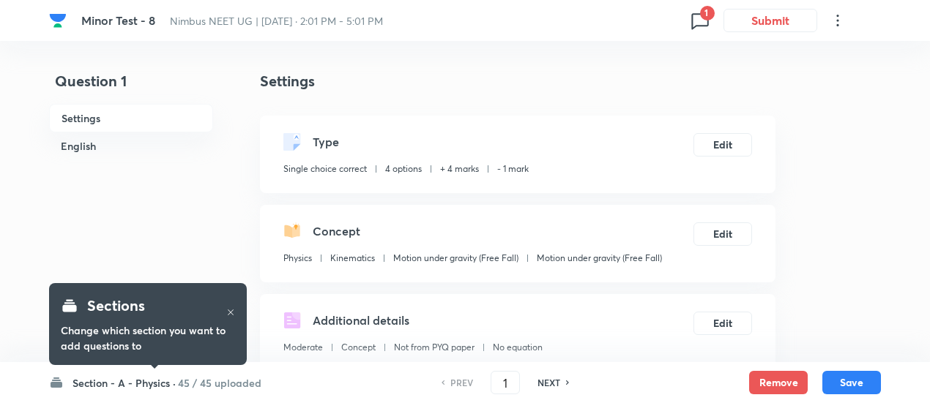
checkbox input "true"
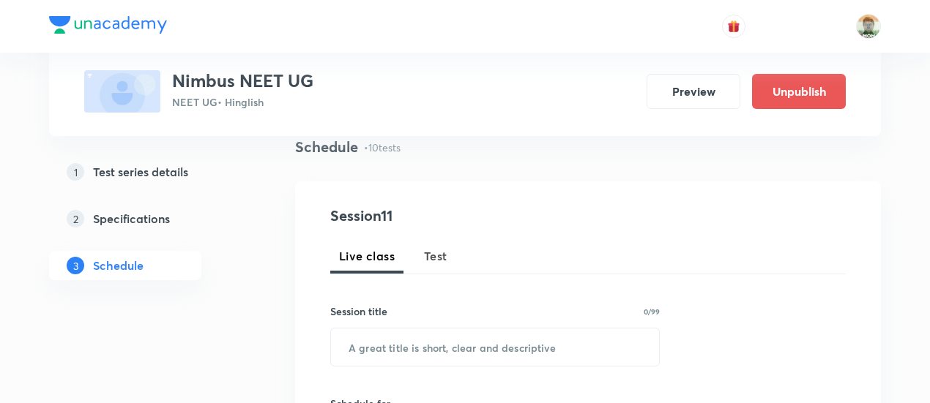
scroll to position [114, 0]
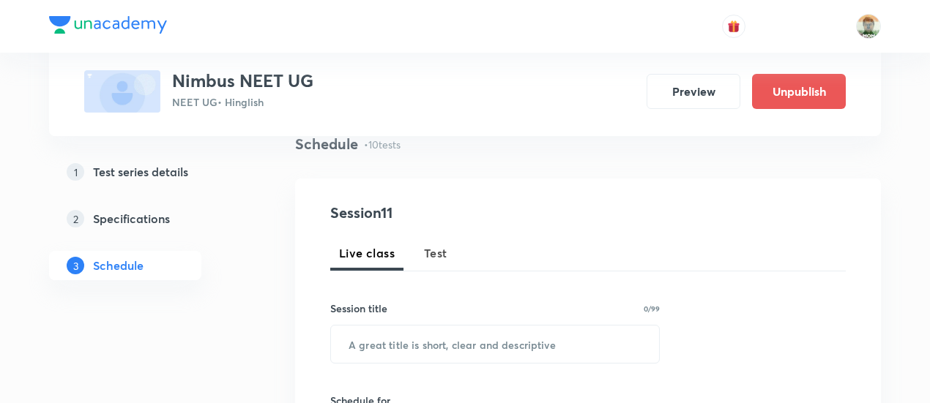
click at [430, 248] on span "Test" at bounding box center [435, 254] width 23 height 18
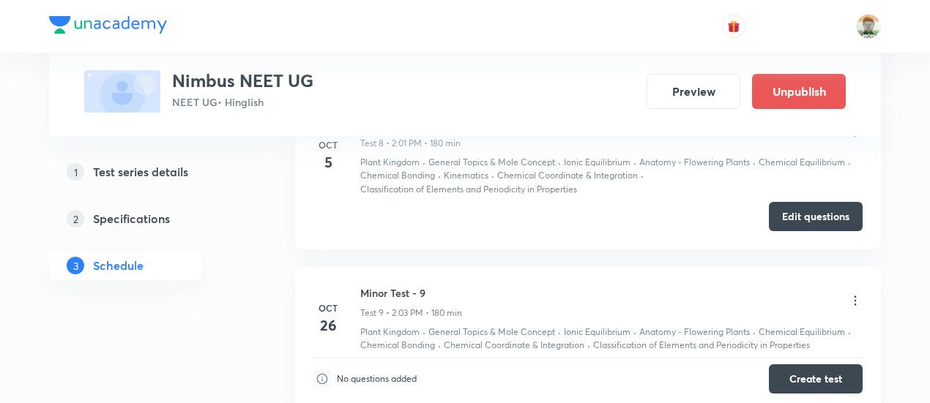
scroll to position [1956, 0]
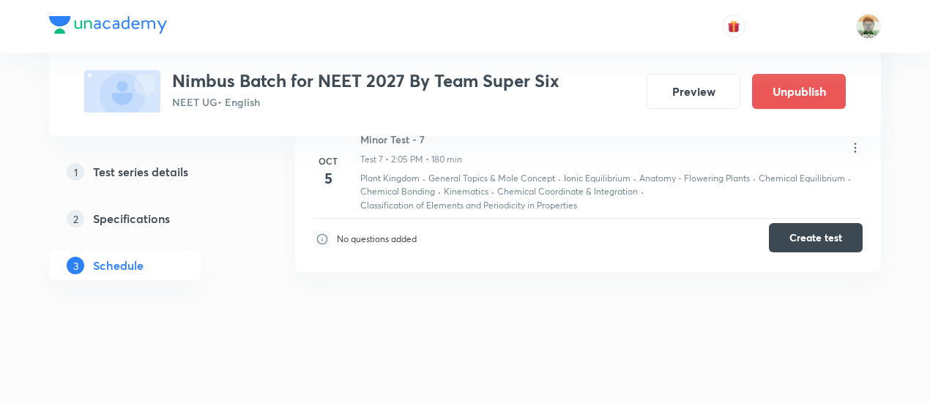
click at [780, 234] on button "Create test" at bounding box center [816, 237] width 94 height 29
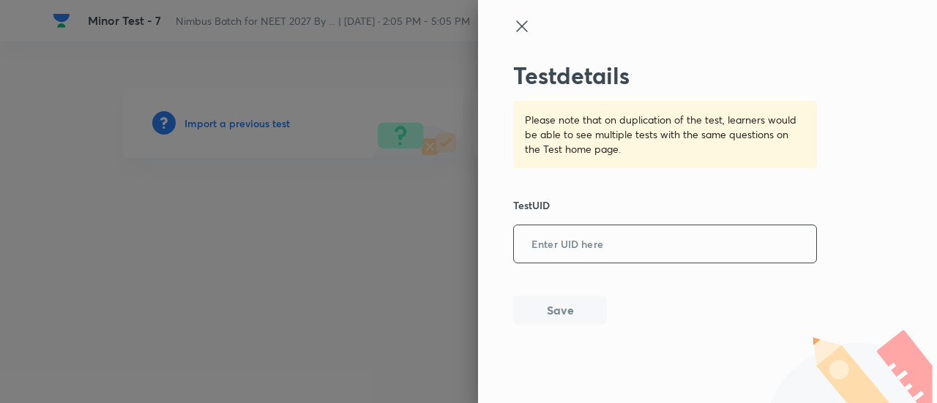
click at [569, 253] on input "text" at bounding box center [665, 245] width 302 height 36
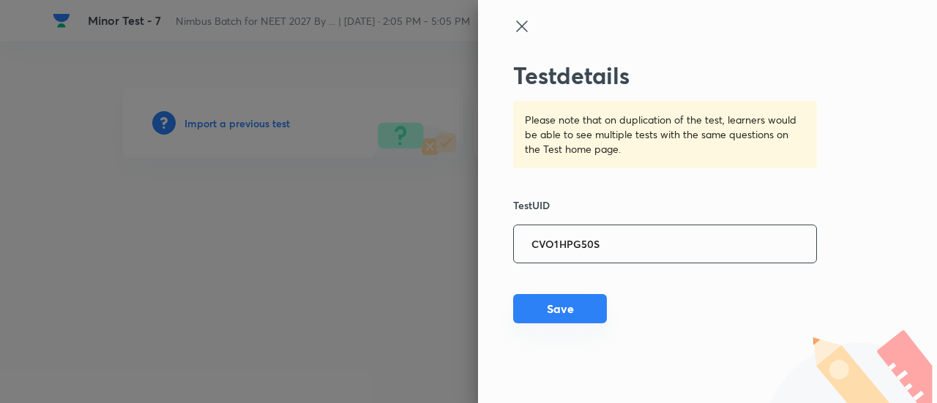
type input "CVO1HPG50S"
click at [568, 321] on button "Save" at bounding box center [560, 308] width 94 height 29
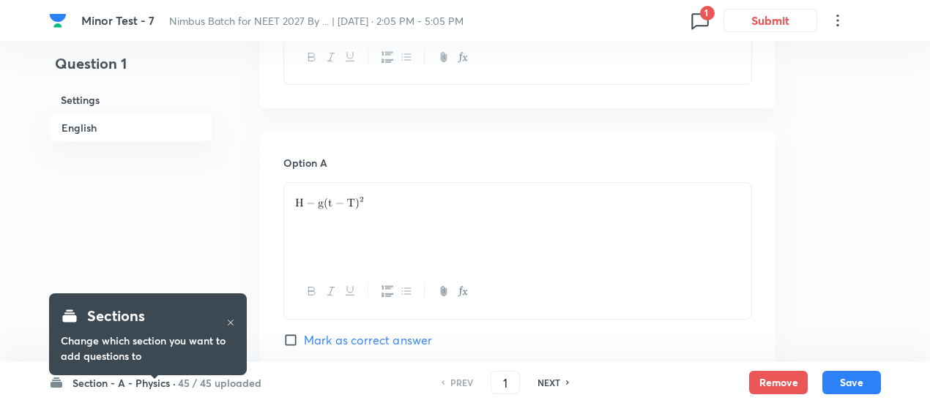
scroll to position [593, 0]
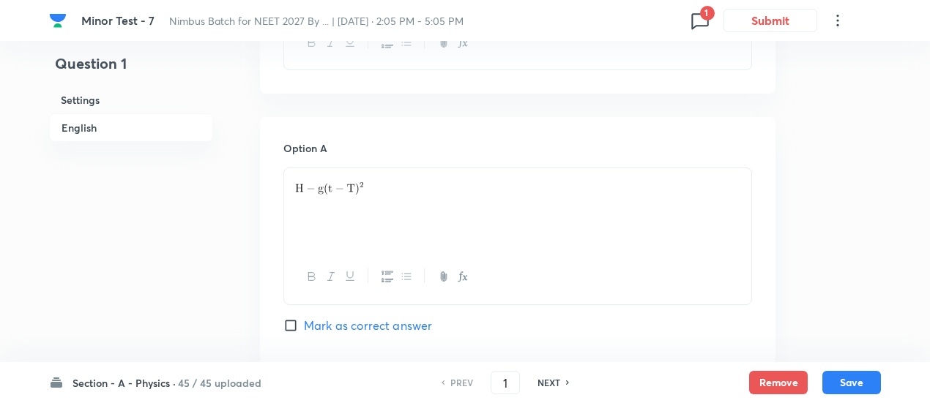
click at [212, 383] on h6 "45 / 45 uploaded" at bounding box center [219, 383] width 83 height 15
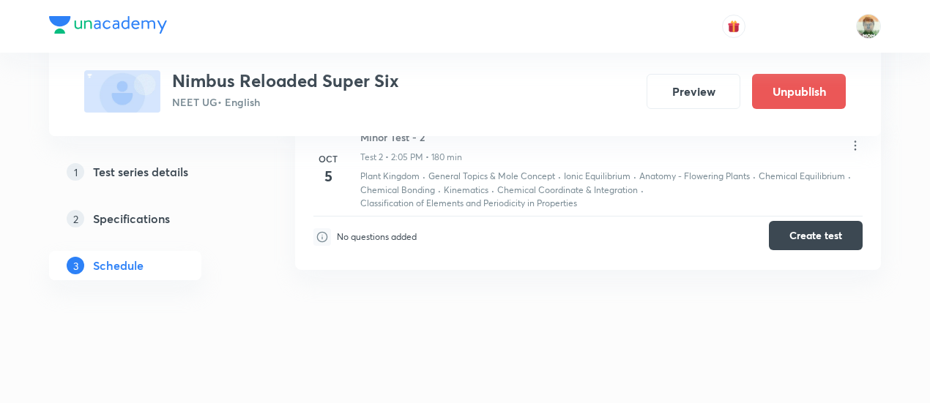
click at [776, 228] on button "Create test" at bounding box center [816, 235] width 94 height 29
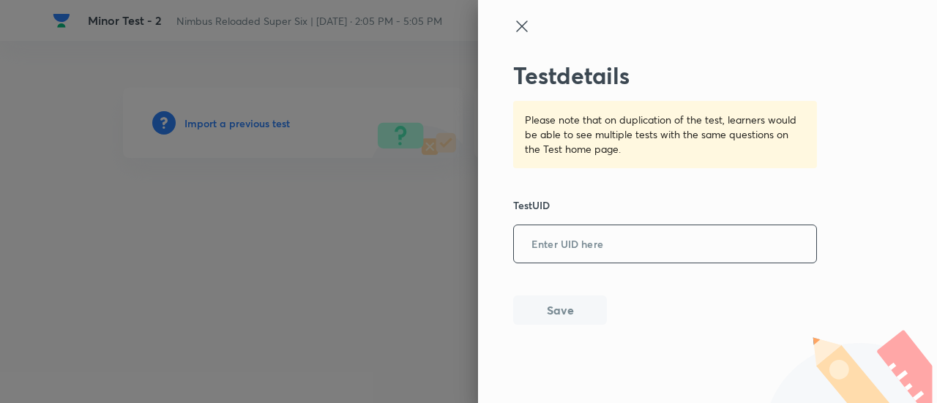
click at [547, 244] on input "text" at bounding box center [665, 245] width 302 height 36
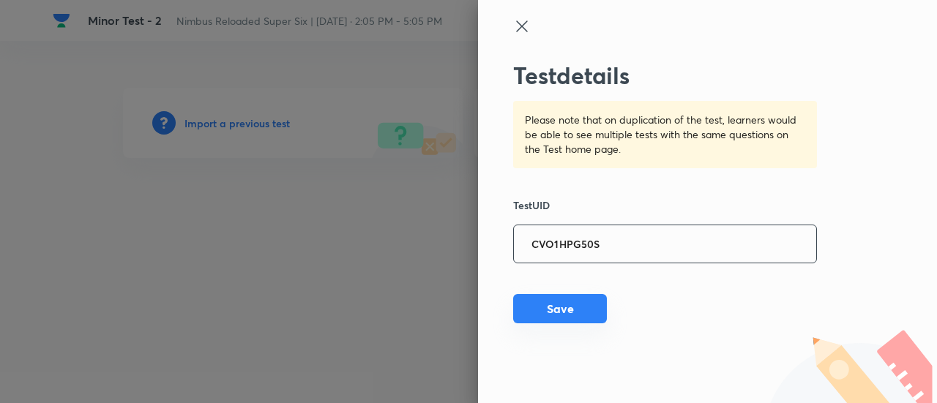
type input "CVO1HPG50S"
click at [564, 321] on button "Save" at bounding box center [560, 308] width 94 height 29
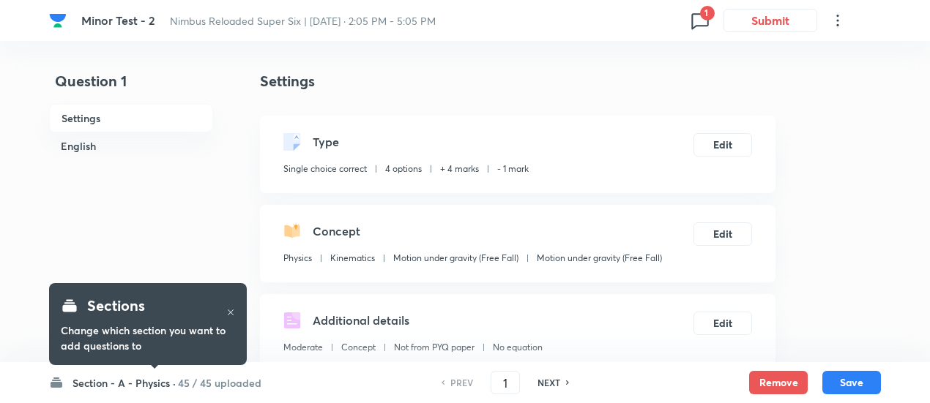
checkbox input "true"
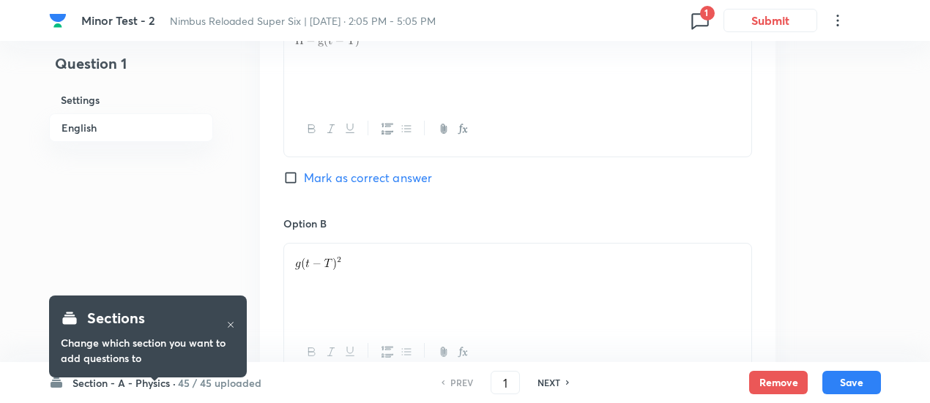
scroll to position [753, 0]
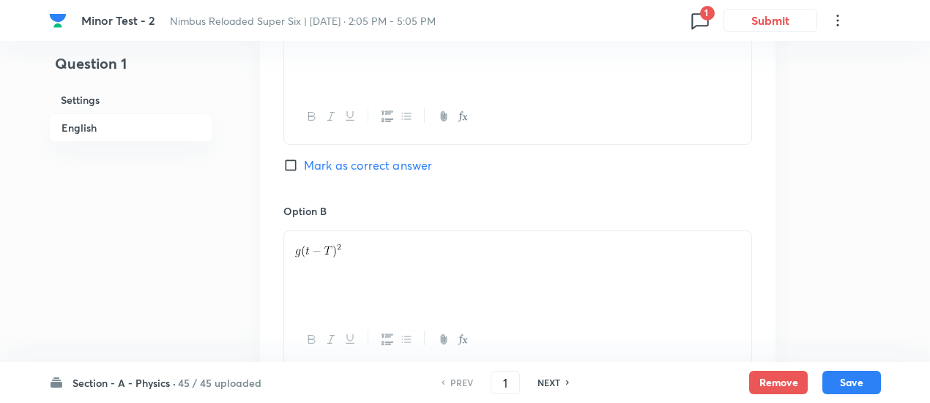
click at [215, 381] on h6 "45 / 45 uploaded" at bounding box center [219, 383] width 83 height 15
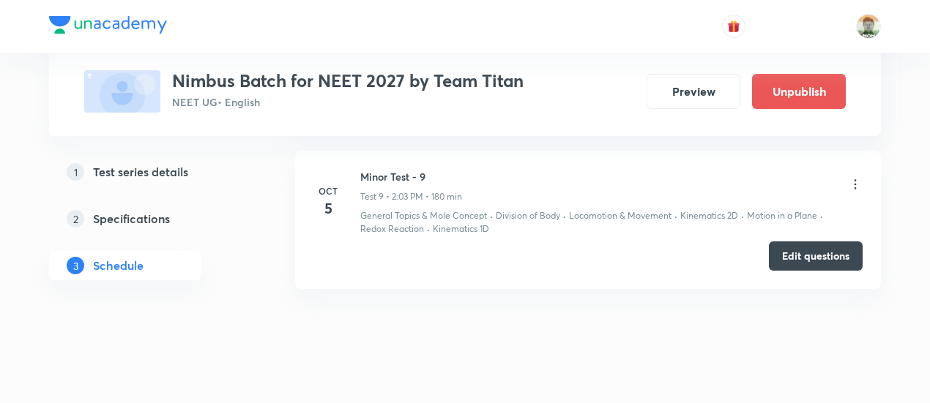
scroll to position [2008, 0]
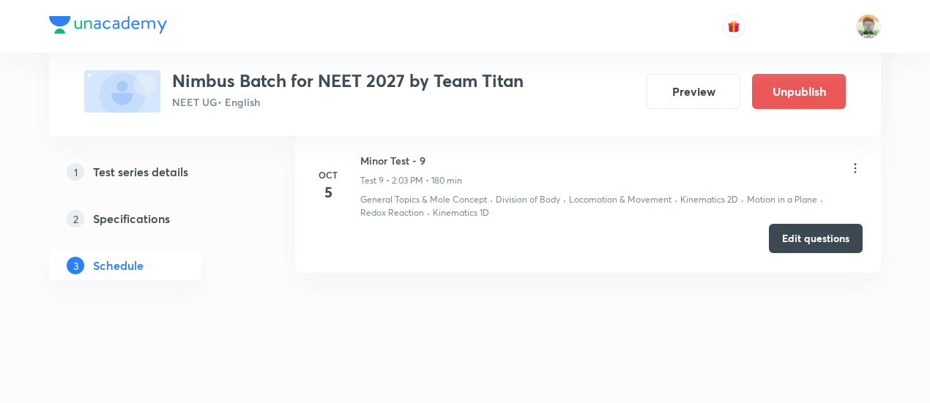
click at [782, 234] on button "Edit questions" at bounding box center [816, 238] width 94 height 29
click at [858, 165] on icon at bounding box center [855, 168] width 15 height 15
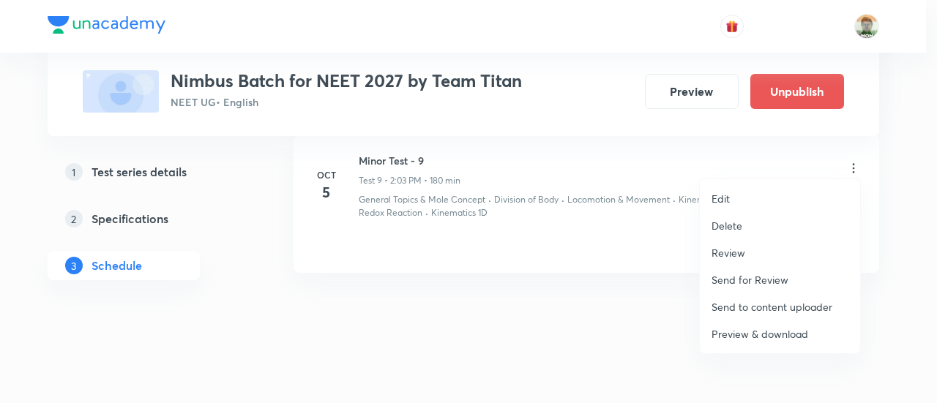
click at [672, 94] on div at bounding box center [468, 201] width 937 height 403
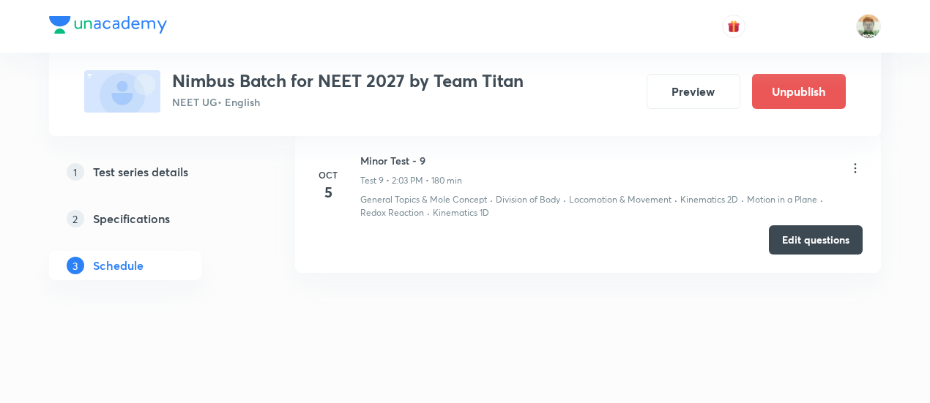
click at [672, 94] on button "Preview" at bounding box center [693, 91] width 94 height 35
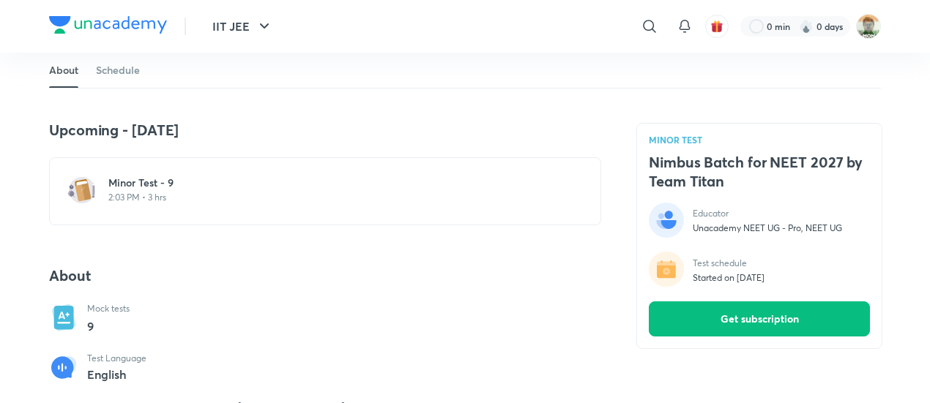
scroll to position [288, 0]
click at [200, 184] on h6 "Minor Test - 9" at bounding box center [333, 183] width 451 height 15
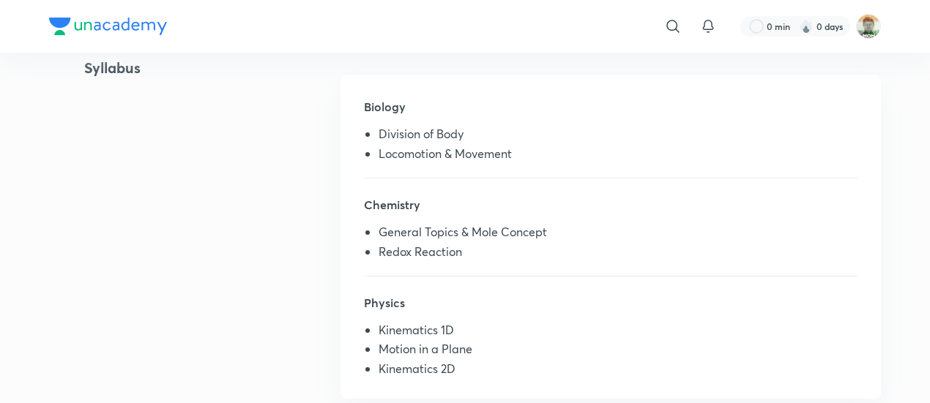
scroll to position [346, 0]
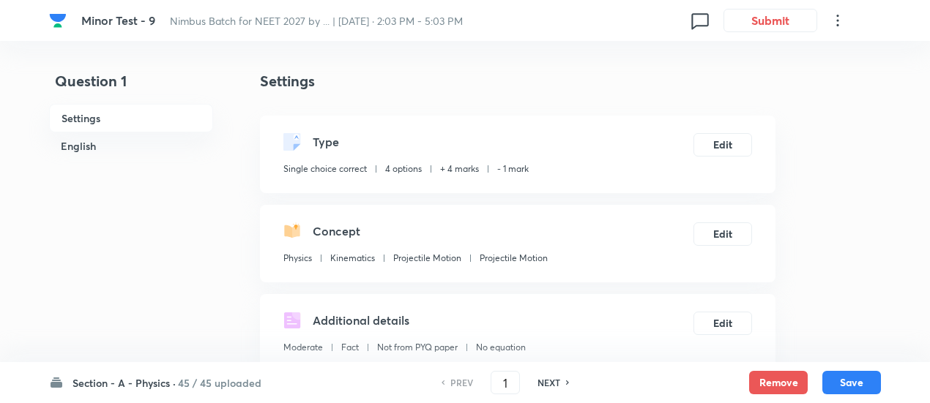
click at [212, 386] on h6 "45 / 45 uploaded" at bounding box center [219, 383] width 83 height 15
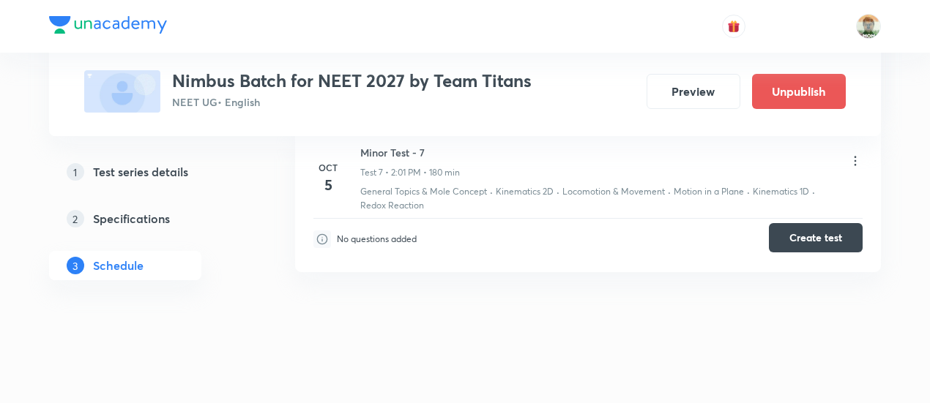
click at [800, 235] on button "Create test" at bounding box center [816, 237] width 94 height 29
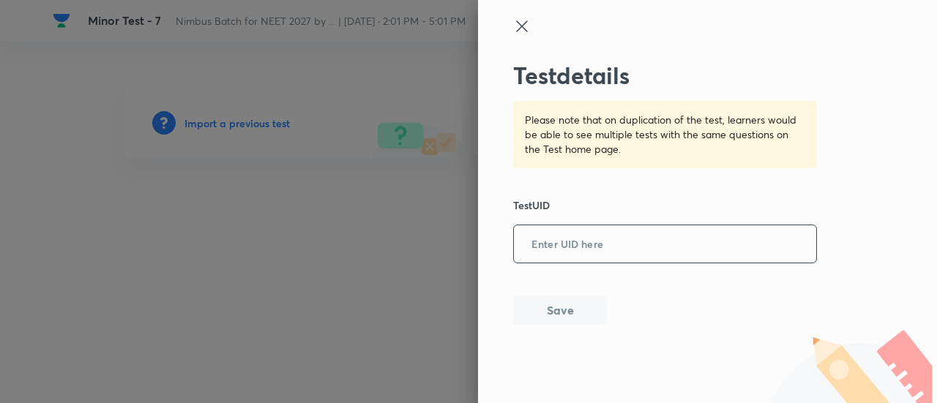
click at [551, 241] on input "text" at bounding box center [665, 245] width 302 height 36
paste input "KQAIEO5T5V"
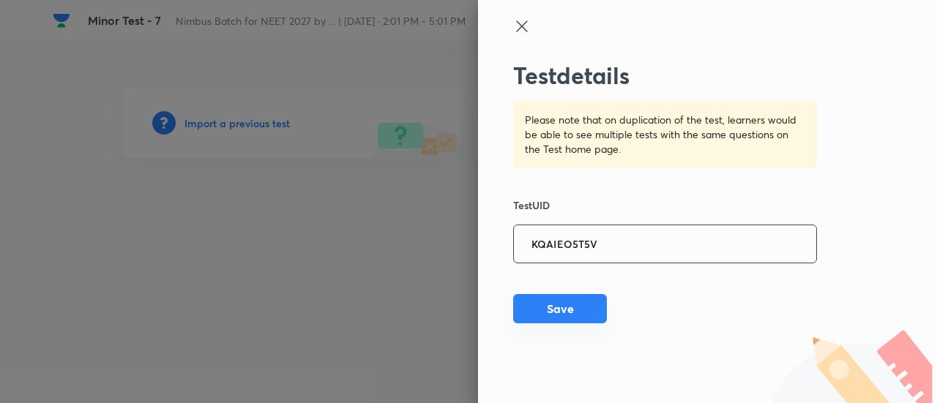
type input "KQAIEO5T5V"
click at [561, 311] on button "Save" at bounding box center [560, 308] width 94 height 29
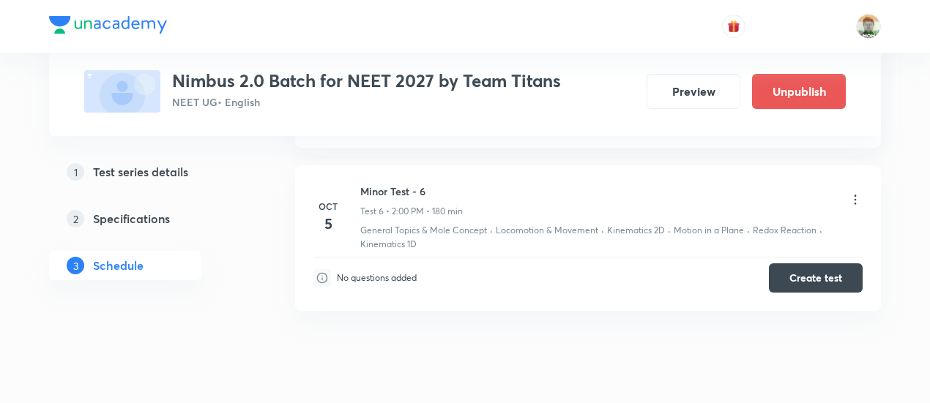
scroll to position [1573, 0]
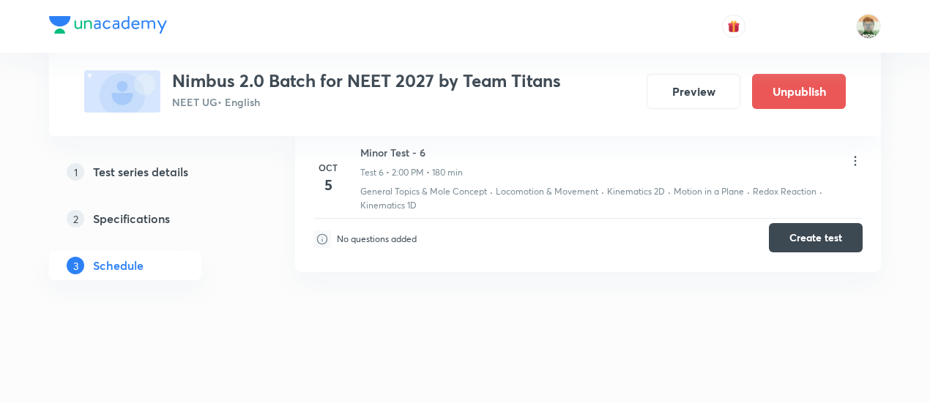
click at [780, 232] on button "Create test" at bounding box center [816, 237] width 94 height 29
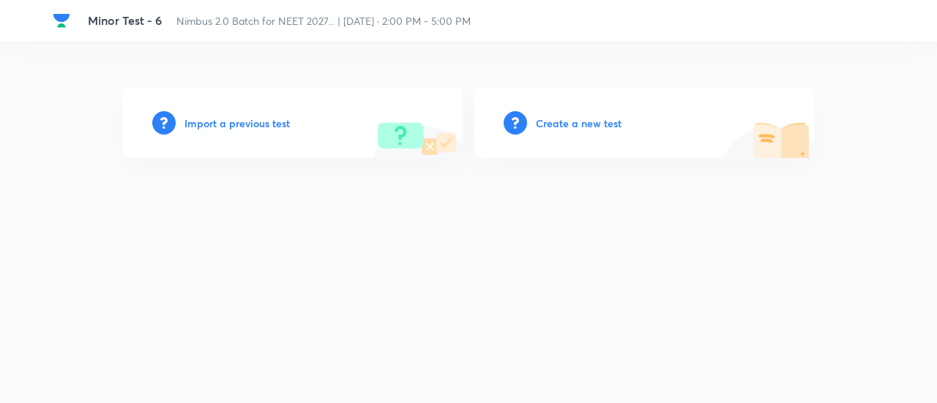
click at [265, 125] on h6 "Import a previous test" at bounding box center [236, 123] width 105 height 15
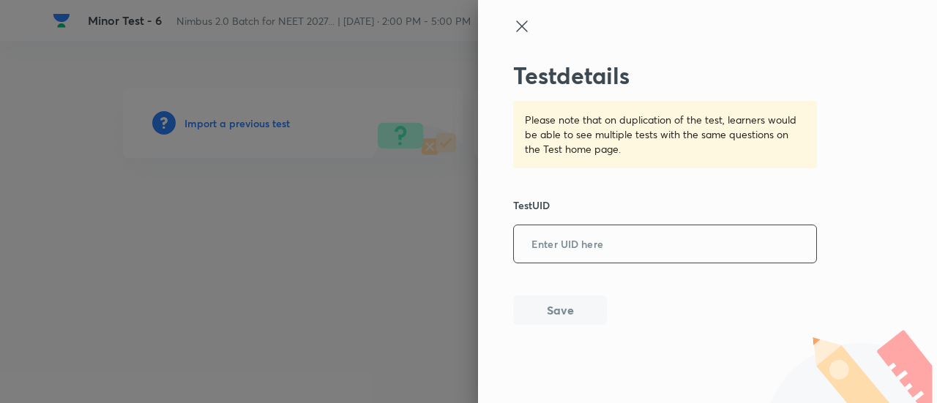
click at [596, 243] on input "text" at bounding box center [665, 245] width 302 height 36
paste input "KQAIEO5T5V"
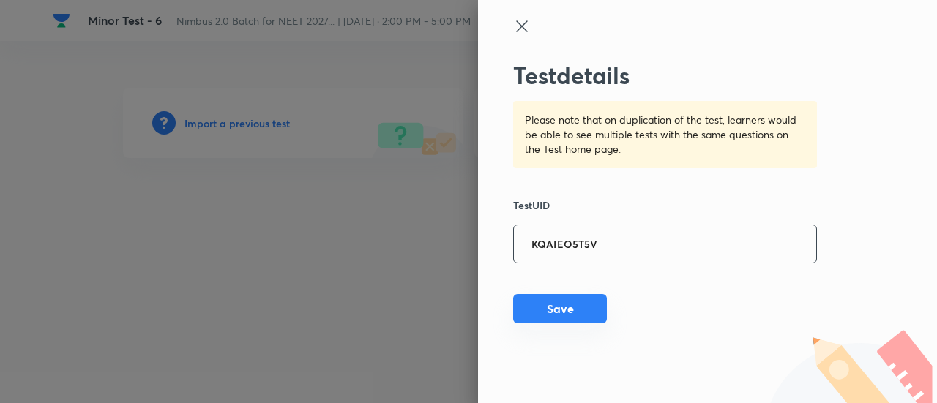
type input "KQAIEO5T5V"
click at [584, 307] on button "Save" at bounding box center [560, 308] width 94 height 29
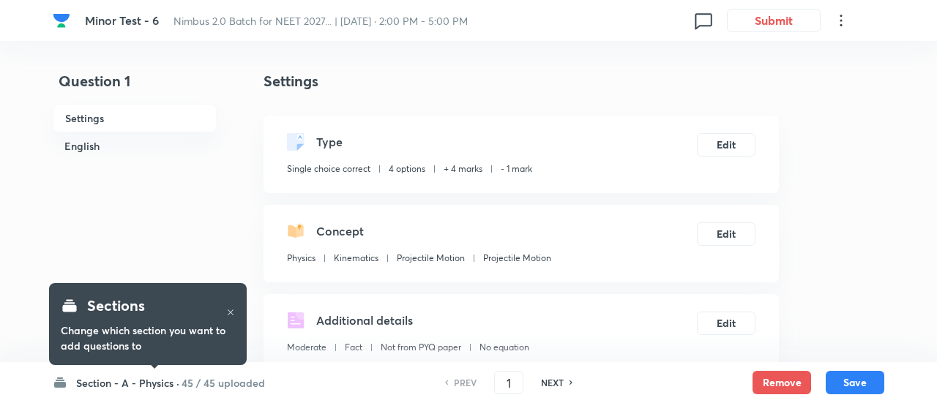
checkbox input "true"
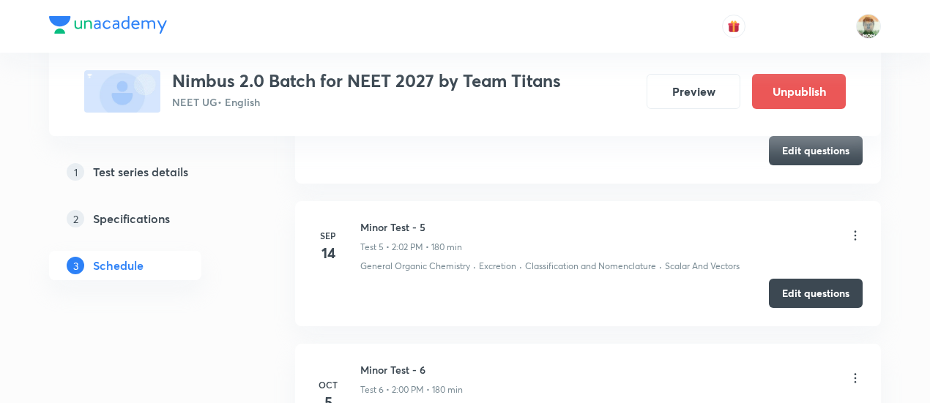
scroll to position [1567, 0]
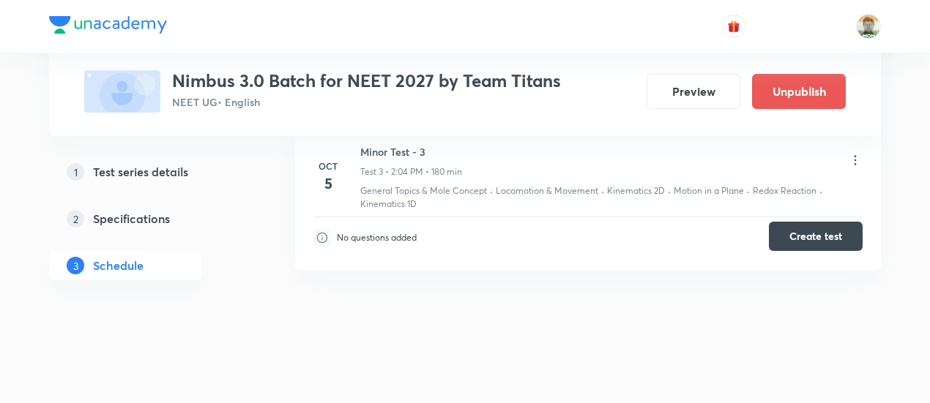
click at [783, 231] on button "Create test" at bounding box center [816, 236] width 94 height 29
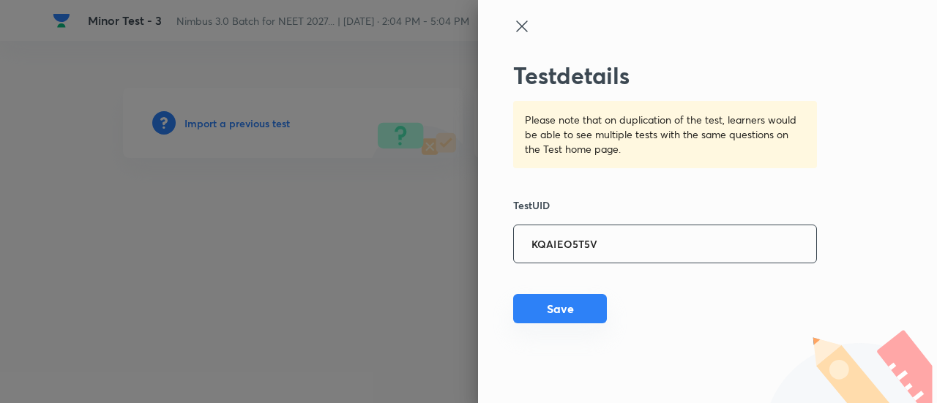
type input "KQAIEO5T5V"
click at [572, 297] on button "Save" at bounding box center [560, 308] width 94 height 29
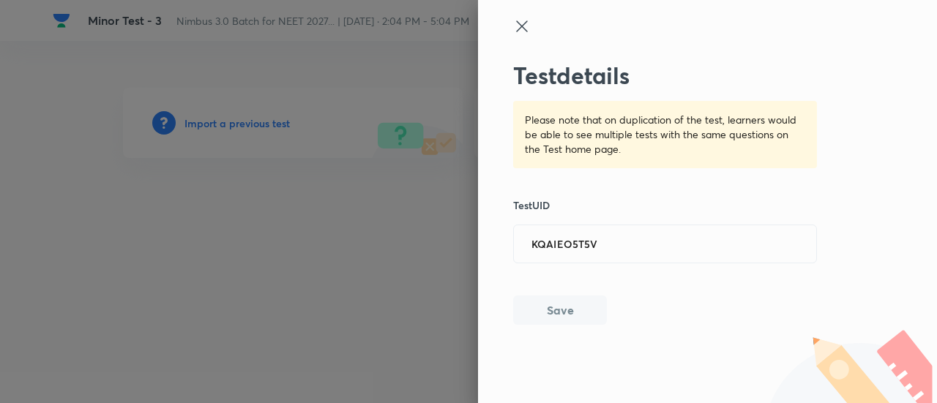
click at [572, 297] on button "Save" at bounding box center [560, 310] width 94 height 29
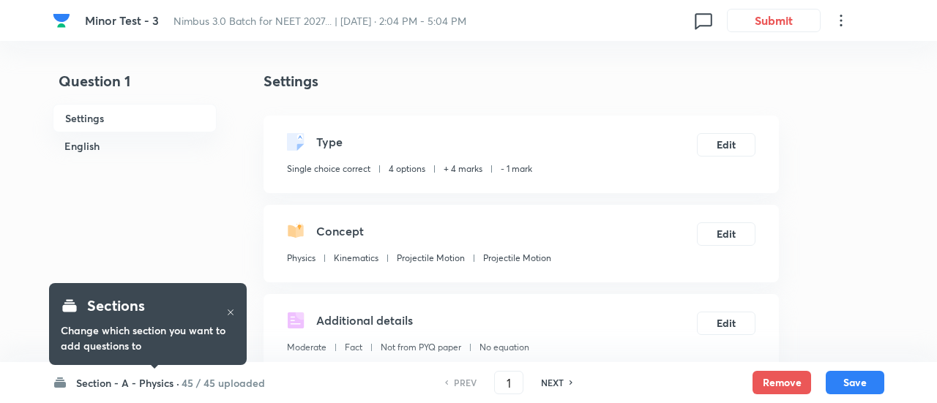
checkbox input "true"
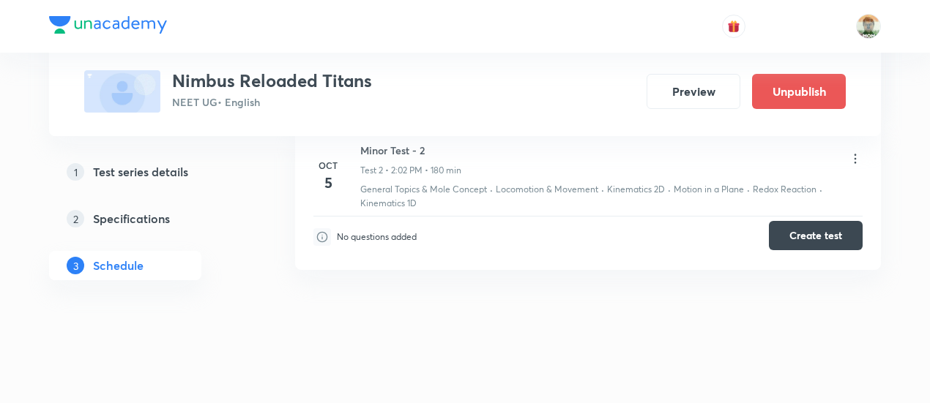
click at [780, 239] on button "Create test" at bounding box center [816, 235] width 94 height 29
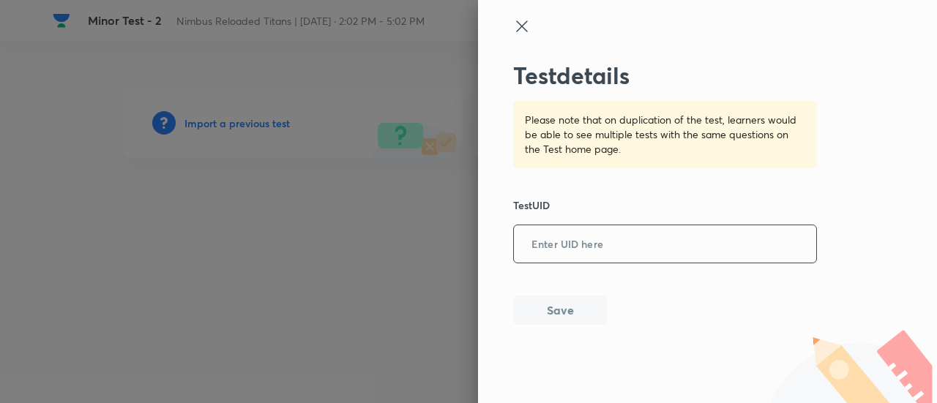
click at [657, 236] on input "text" at bounding box center [665, 245] width 302 height 36
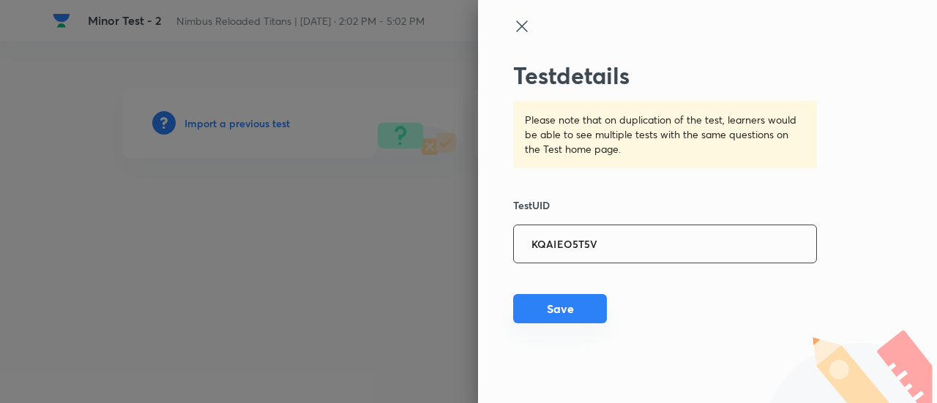
type input "KQAIEO5T5V"
click at [570, 318] on button "Save" at bounding box center [560, 308] width 94 height 29
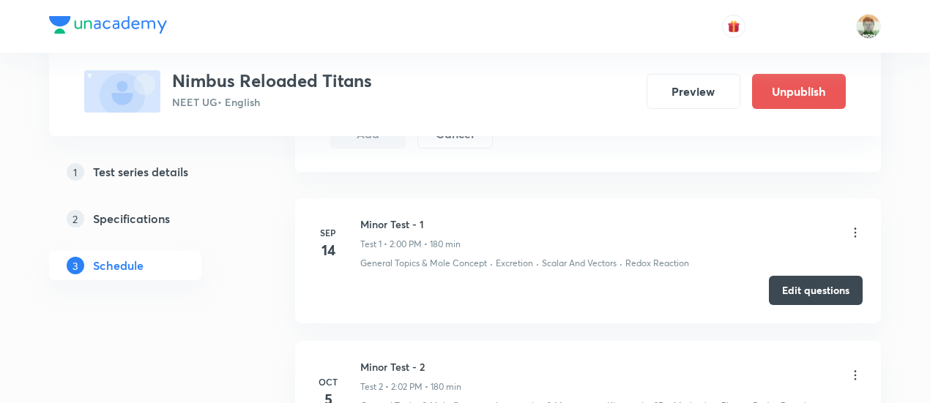
scroll to position [970, 0]
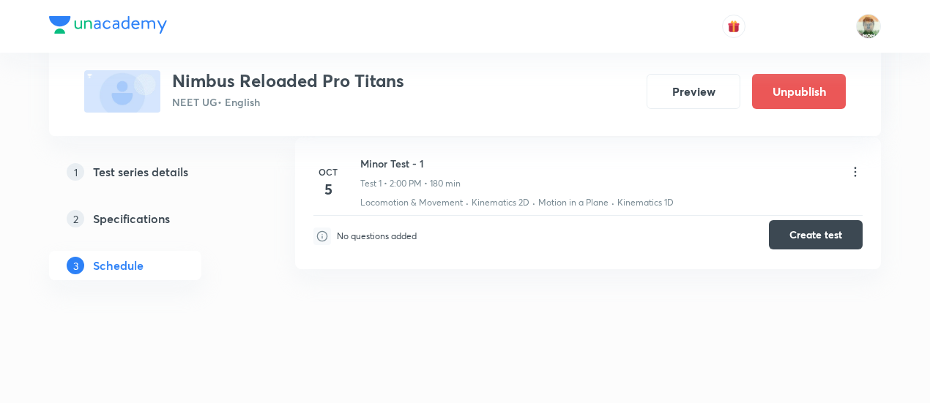
click at [779, 231] on button "Create test" at bounding box center [816, 234] width 94 height 29
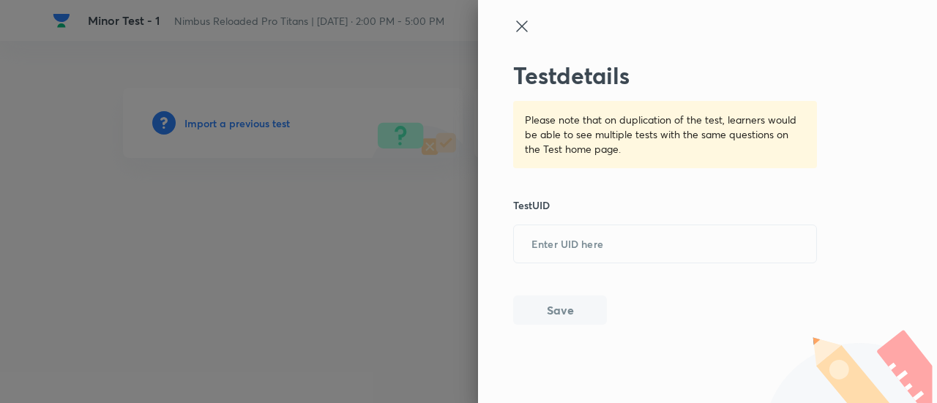
click at [653, 267] on div "Test details Please note that on duplication of the test, learners would be abl…" at bounding box center [665, 193] width 305 height 264
click at [618, 250] on input "text" at bounding box center [665, 245] width 302 height 36
paste input "KQAIEO5T5V"
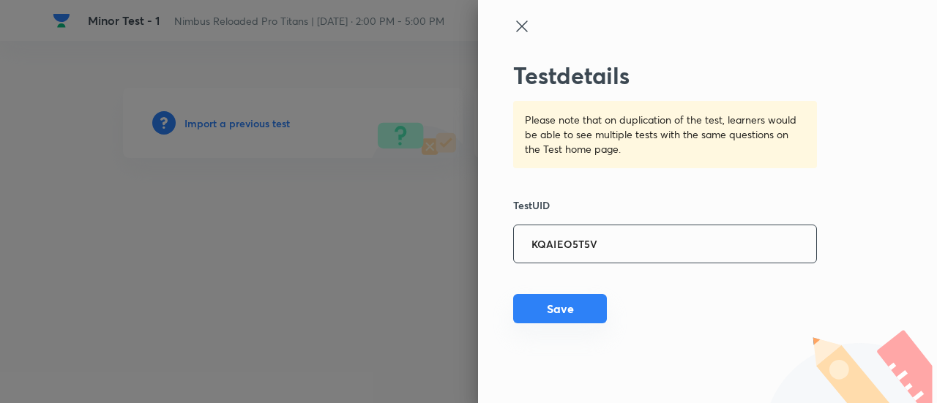
type input "KQAIEO5T5V"
click at [561, 320] on button "Save" at bounding box center [560, 308] width 94 height 29
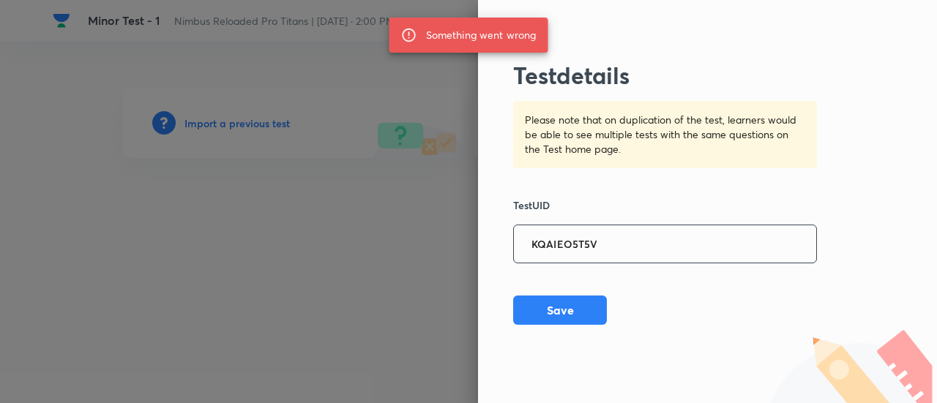
click at [671, 242] on input "KQAIEO5T5V" at bounding box center [665, 245] width 302 height 36
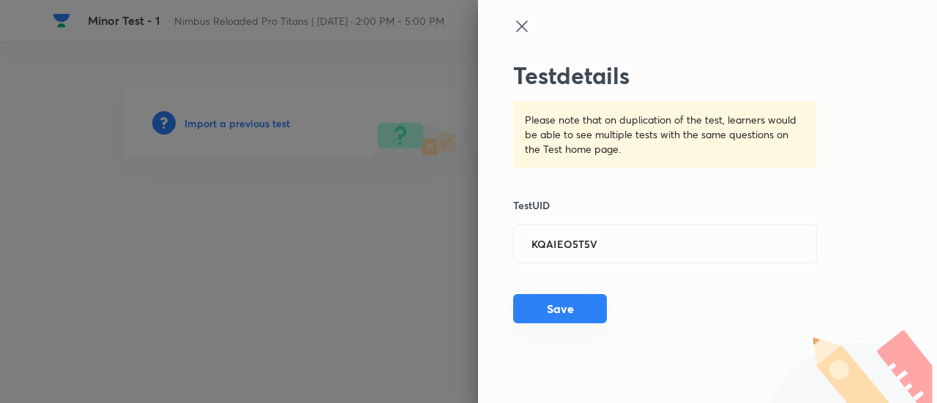
click at [589, 316] on button "Save" at bounding box center [560, 308] width 94 height 29
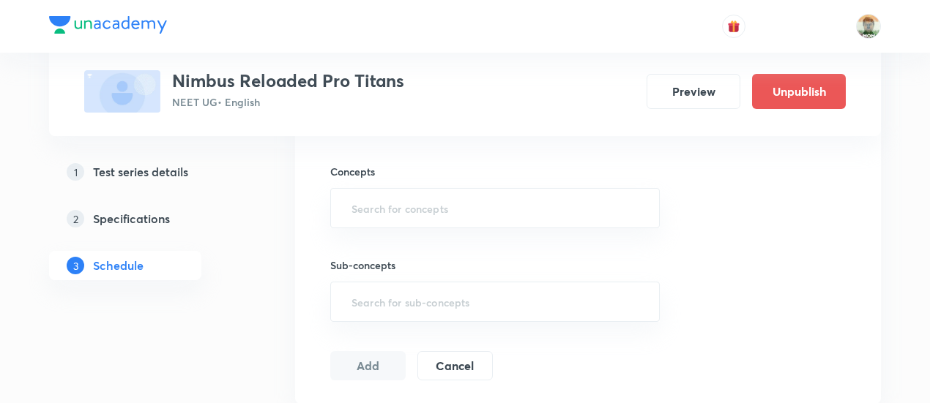
scroll to position [827, 0]
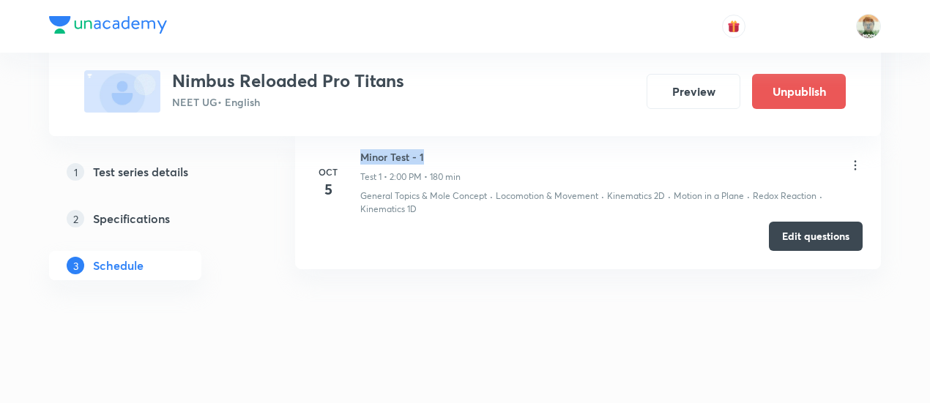
drag, startPoint x: 361, startPoint y: 154, endPoint x: 442, endPoint y: 159, distance: 81.4
click at [442, 159] on h6 "Minor Test - 1" at bounding box center [410, 156] width 100 height 15
copy h6 "Minor Test - 1"
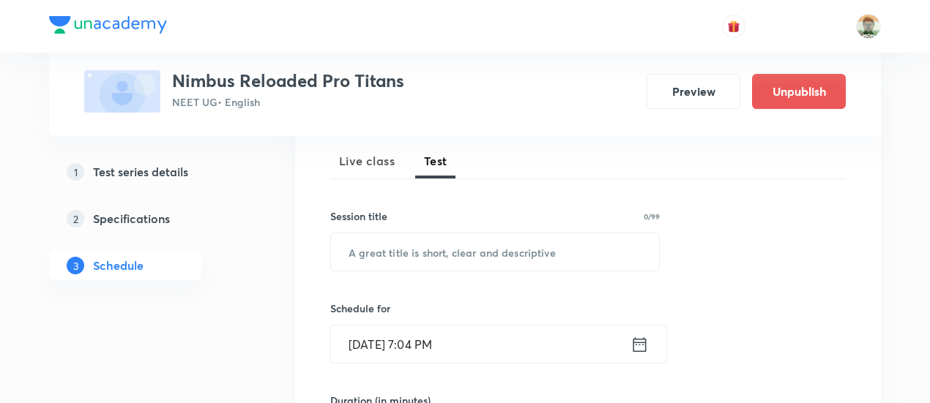
scroll to position [206, 0]
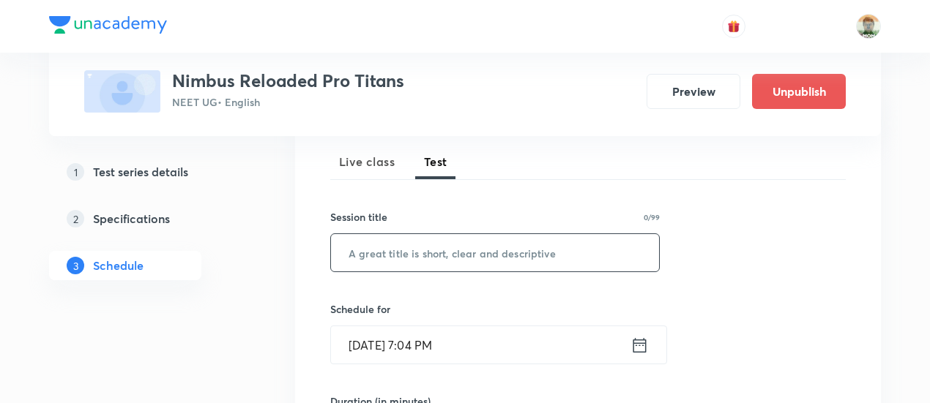
click at [446, 239] on input "text" at bounding box center [495, 252] width 328 height 37
paste input "Minor Test - 1"
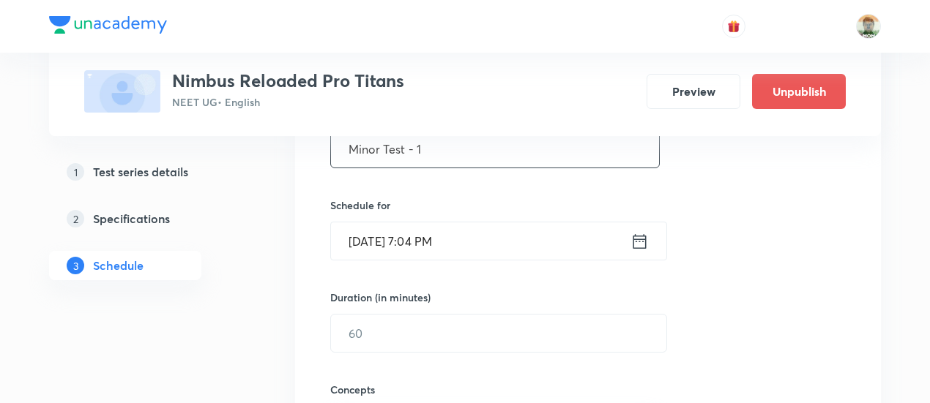
scroll to position [309, 0]
type input "Minor Test - 1"
click at [640, 237] on icon at bounding box center [639, 242] width 18 height 20
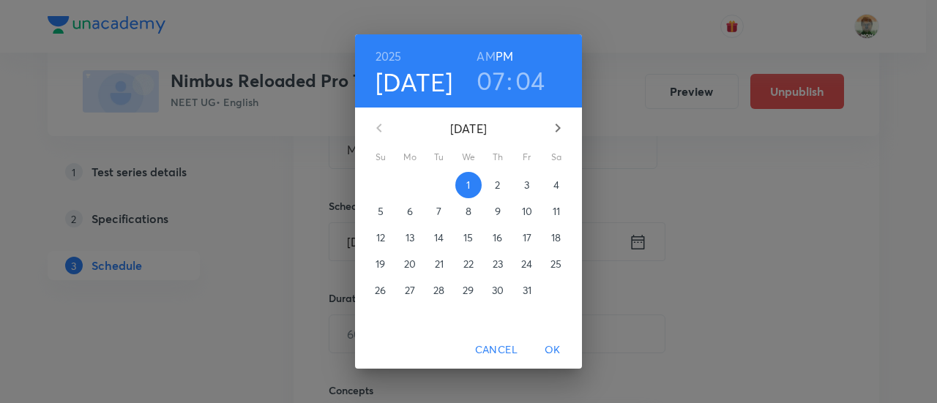
click at [378, 217] on p "5" at bounding box center [381, 211] width 6 height 15
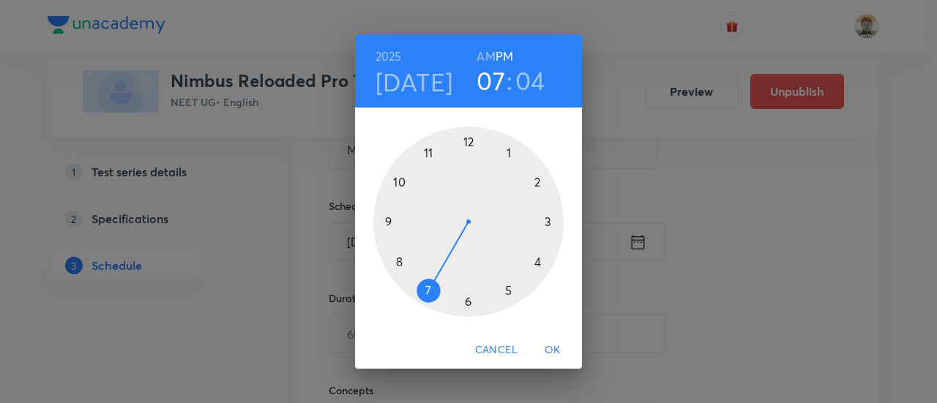
click at [540, 184] on div at bounding box center [468, 222] width 190 height 190
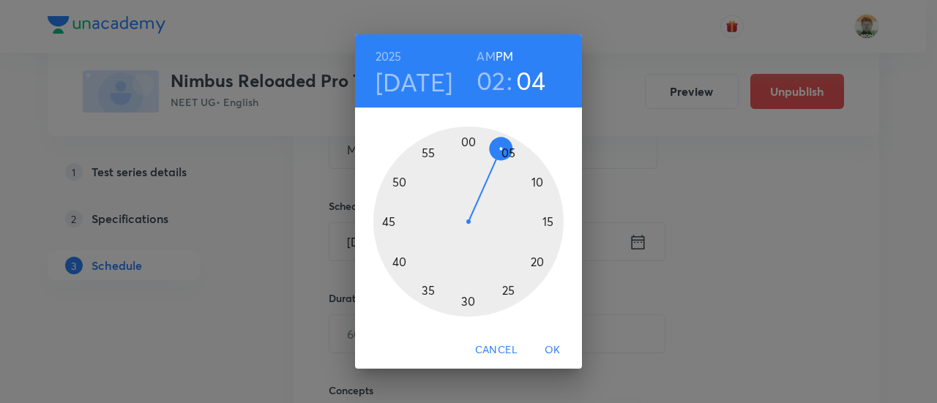
click at [476, 138] on div at bounding box center [468, 222] width 190 height 190
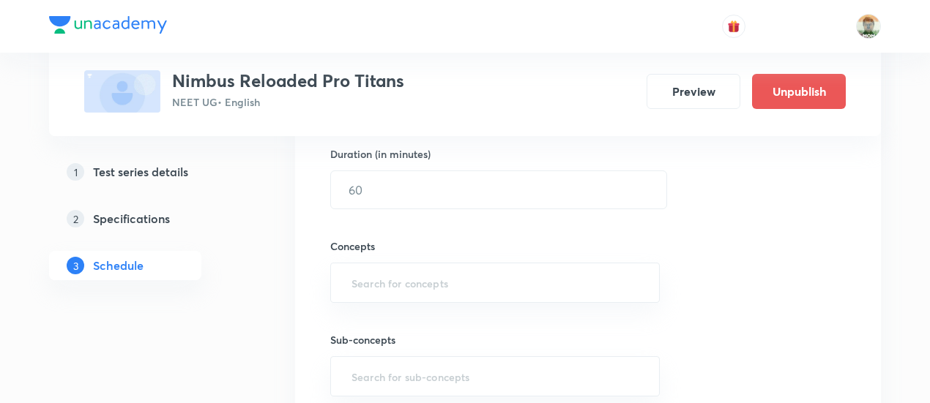
scroll to position [459, 0]
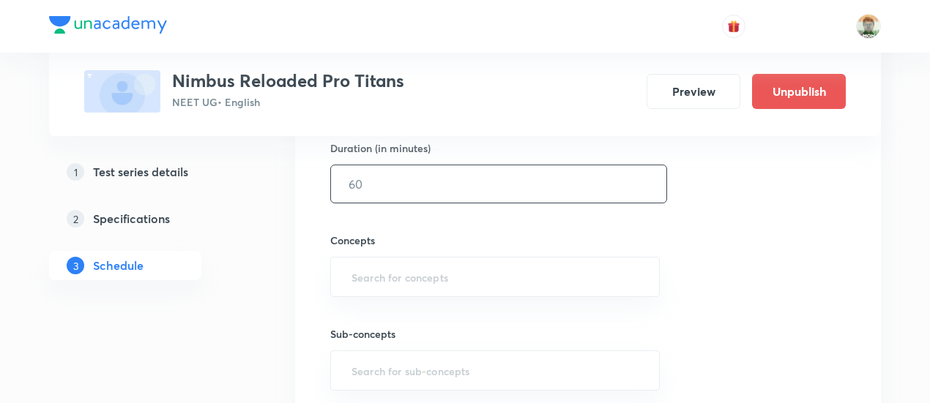
click at [470, 186] on input "text" at bounding box center [498, 183] width 335 height 37
type input "180"
type input "w"
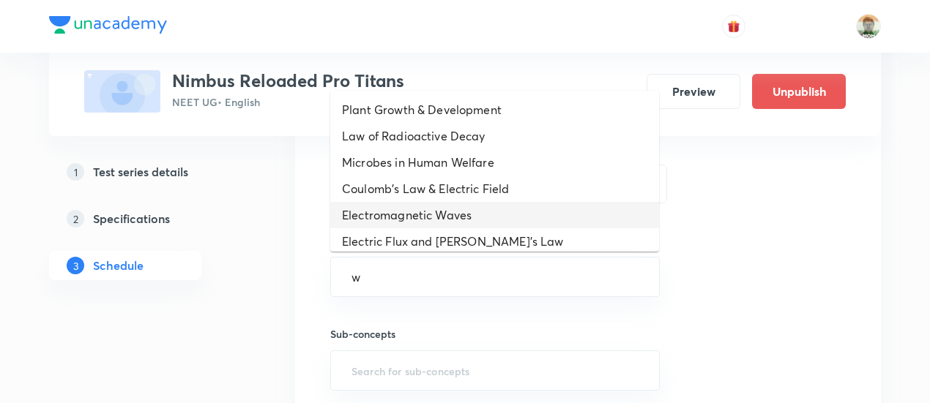
click at [469, 204] on li "Electromagnetic Waves" at bounding box center [494, 215] width 329 height 26
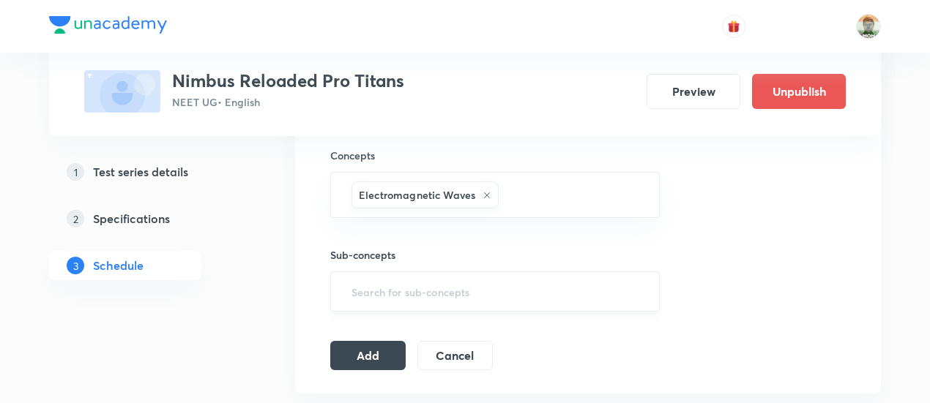
scroll to position [545, 0]
click at [378, 344] on button "Add" at bounding box center [367, 352] width 75 height 29
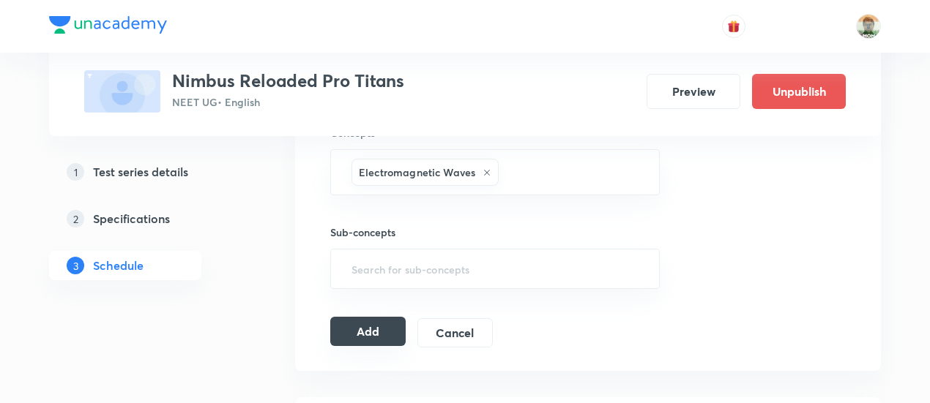
scroll to position [560, 0]
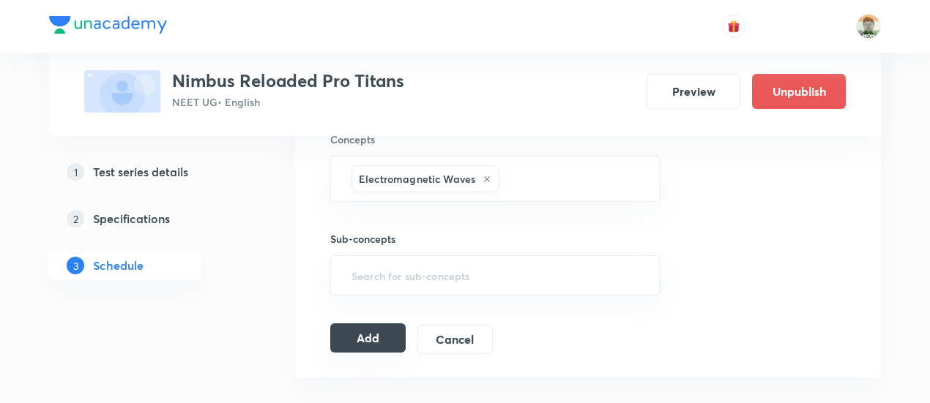
click at [376, 335] on button "Add" at bounding box center [367, 338] width 75 height 29
click at [376, 335] on button "Add" at bounding box center [367, 339] width 75 height 29
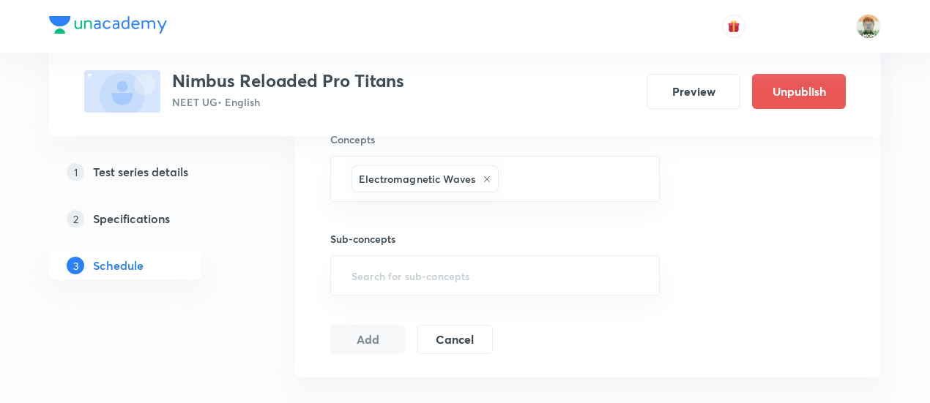
click at [376, 335] on button "Add" at bounding box center [367, 339] width 75 height 29
click at [376, 335] on button "Add" at bounding box center [367, 338] width 75 height 29
click at [376, 335] on button "Add" at bounding box center [367, 339] width 75 height 29
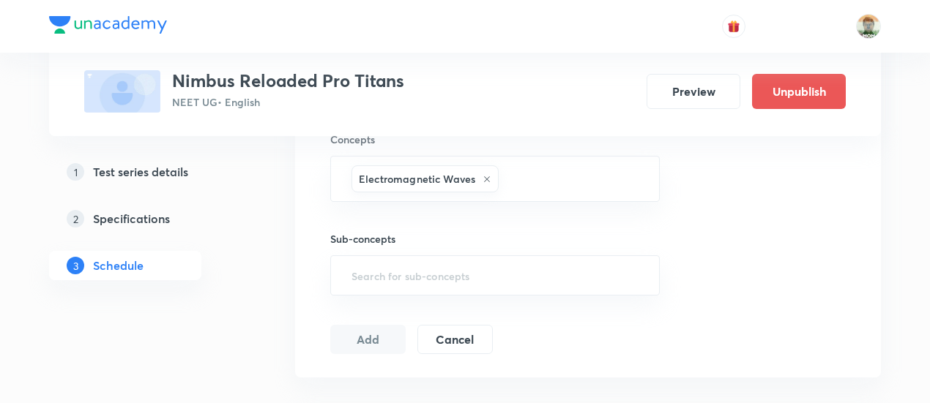
click at [376, 335] on button "Add" at bounding box center [367, 339] width 75 height 29
click at [376, 335] on button "Add" at bounding box center [367, 338] width 75 height 29
click at [376, 335] on button "Add" at bounding box center [367, 339] width 75 height 29
click at [376, 335] on button "Add" at bounding box center [367, 338] width 75 height 29
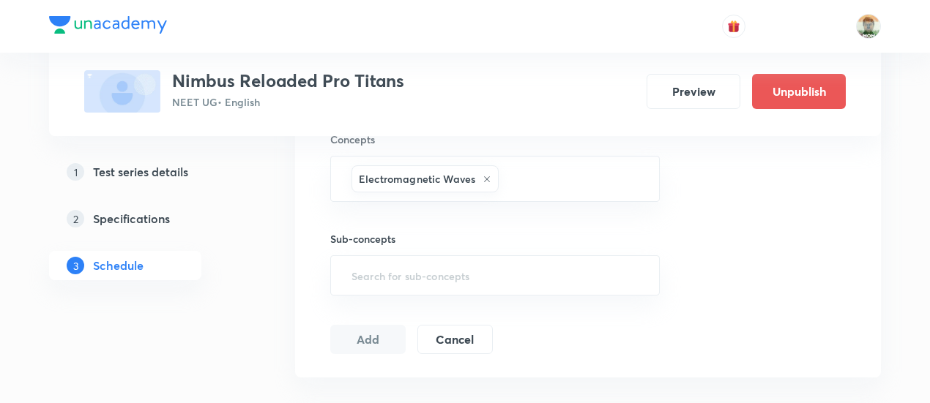
click at [376, 335] on button "Add" at bounding box center [367, 339] width 75 height 29
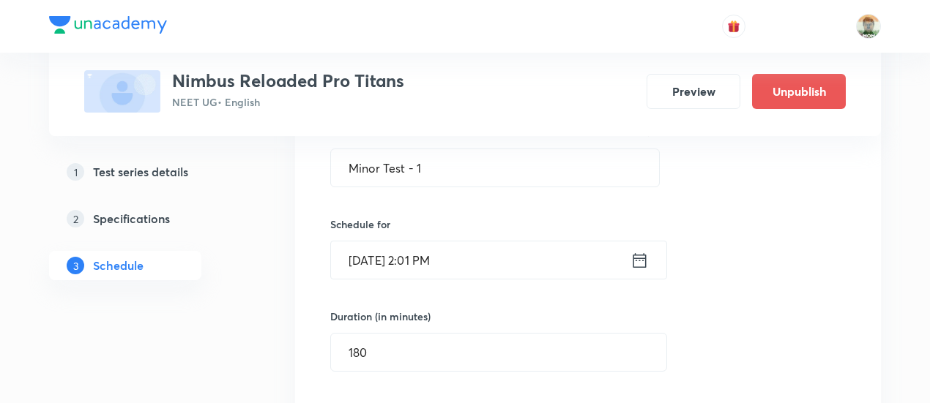
scroll to position [291, 0]
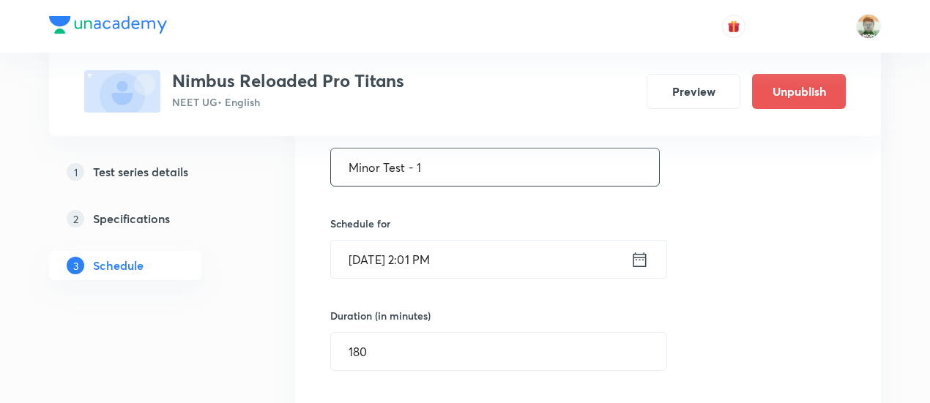
click at [419, 171] on input "Minor Test - 1" at bounding box center [495, 167] width 328 height 37
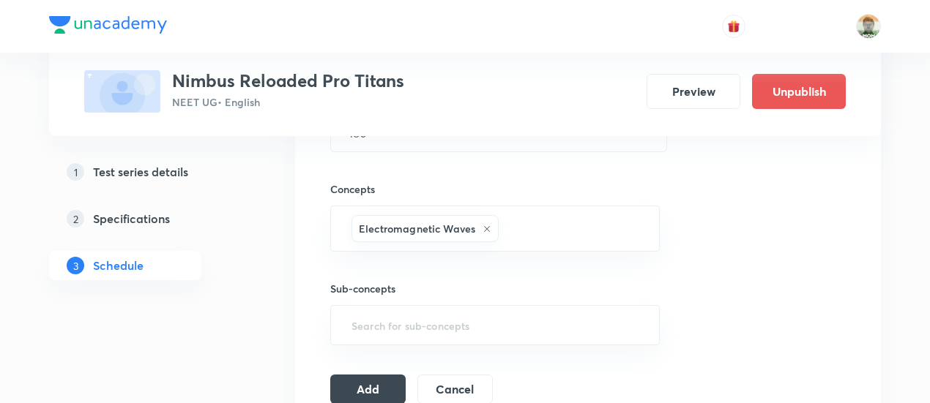
scroll to position [511, 0]
type input "Minor Test -1"
click at [376, 392] on button "Add" at bounding box center [367, 387] width 75 height 29
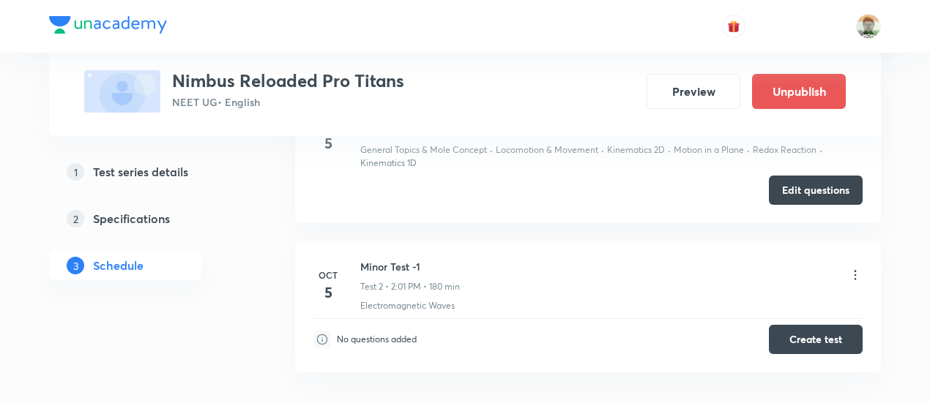
scroll to position [296, 0]
click at [795, 340] on button "Create test" at bounding box center [816, 337] width 94 height 29
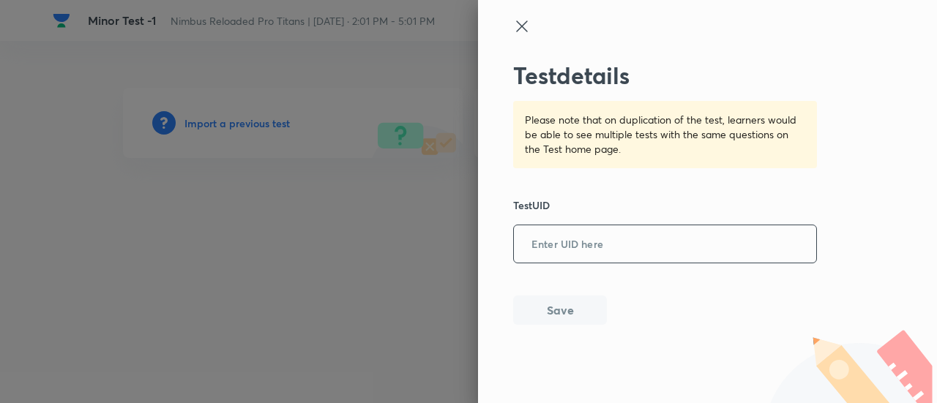
click at [584, 243] on input "text" at bounding box center [665, 245] width 302 height 36
paste input "Minor Test - 1"
type input "Minor Test - 1"
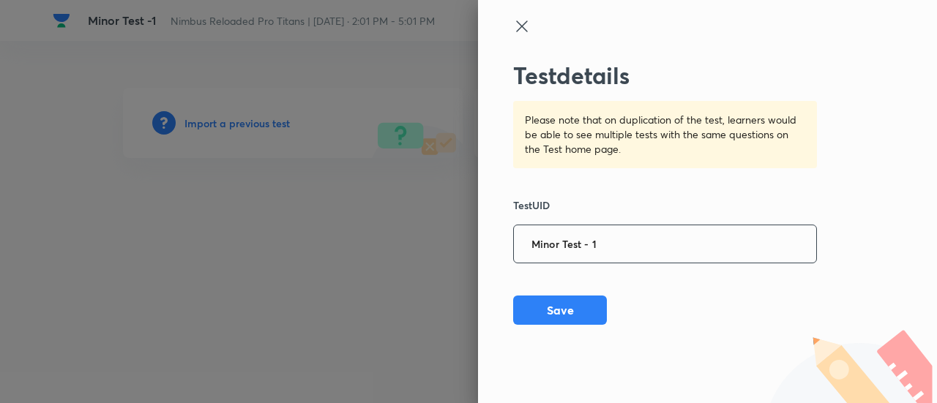
click at [609, 249] on input "Minor Test - 1" at bounding box center [665, 245] width 302 height 36
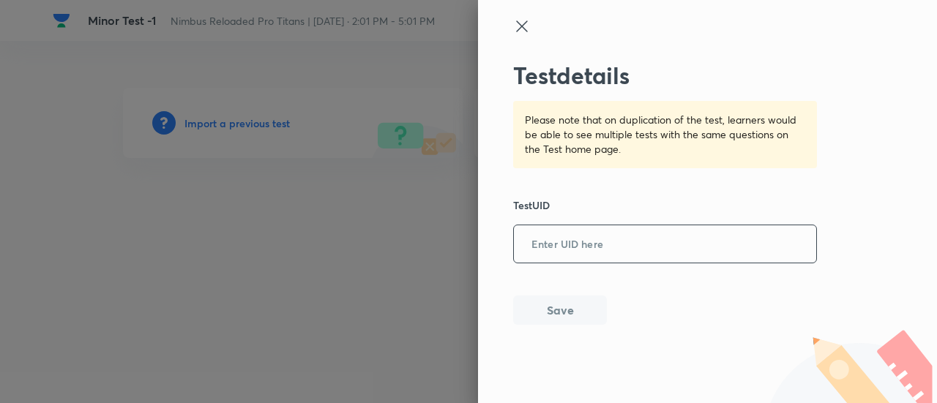
paste input "KQAIEO5T5V"
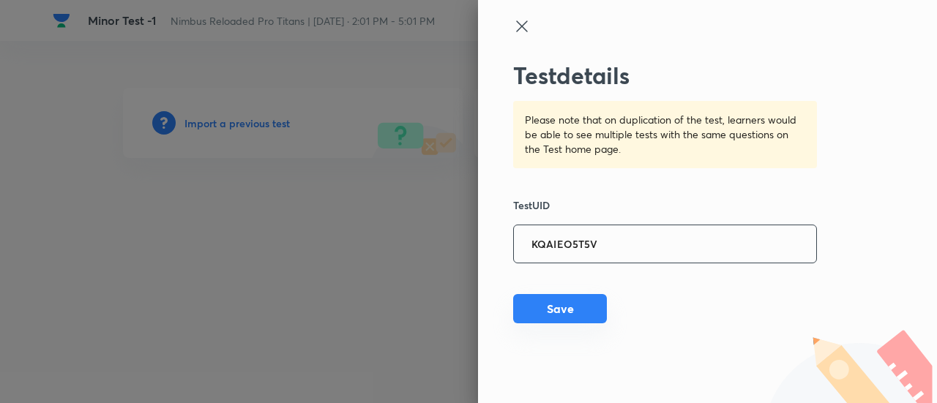
type input "KQAIEO5T5V"
click at [580, 323] on button "Save" at bounding box center [560, 308] width 94 height 29
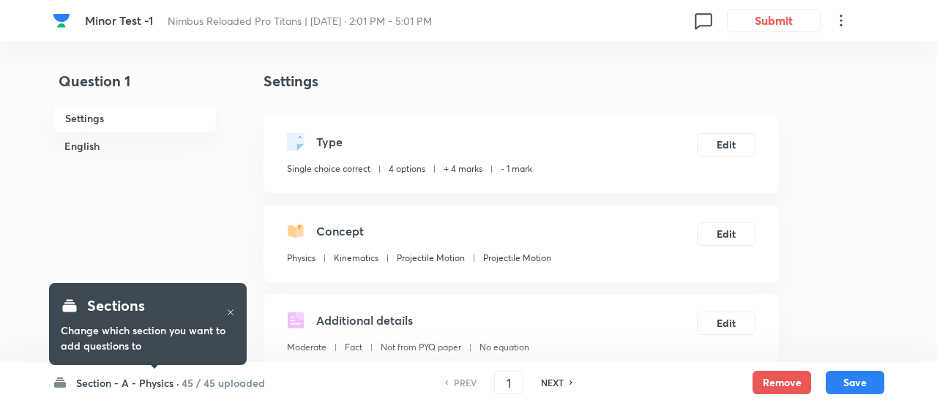
checkbox input "true"
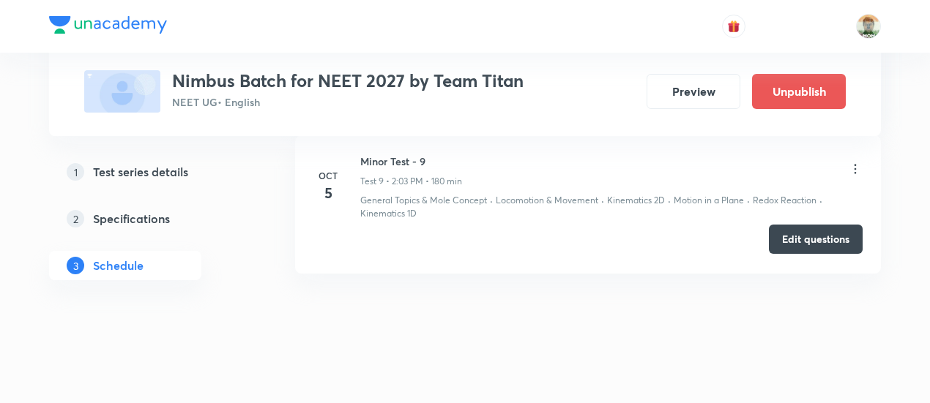
click at [818, 235] on button "Edit questions" at bounding box center [816, 239] width 94 height 29
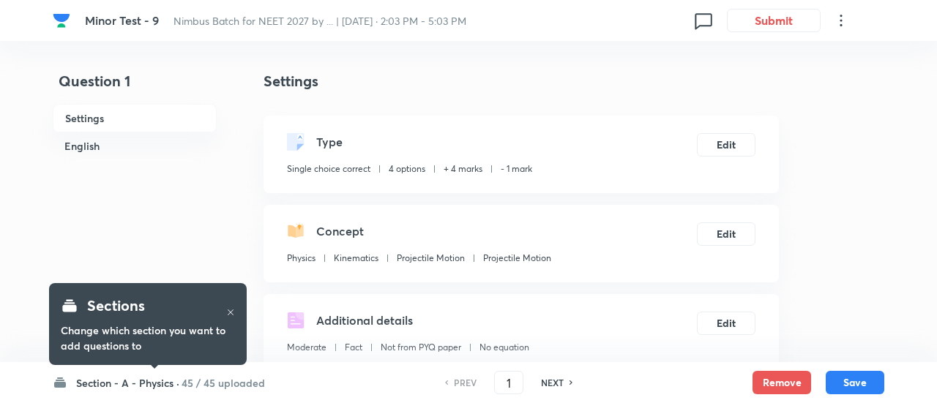
checkbox input "true"
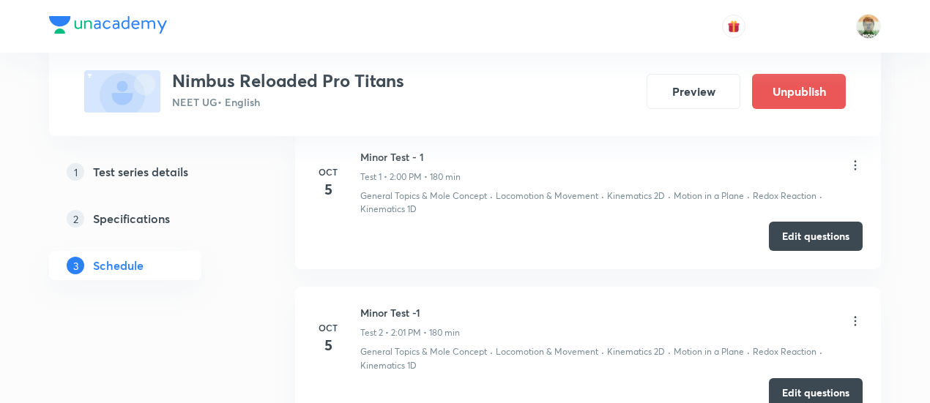
scroll to position [731, 0]
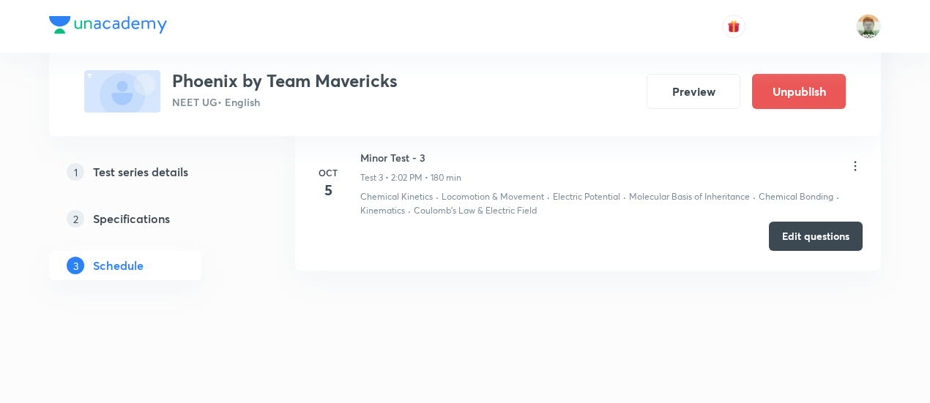
click at [773, 238] on button "Edit questions" at bounding box center [816, 236] width 94 height 29
